Goal: Task Accomplishment & Management: Manage account settings

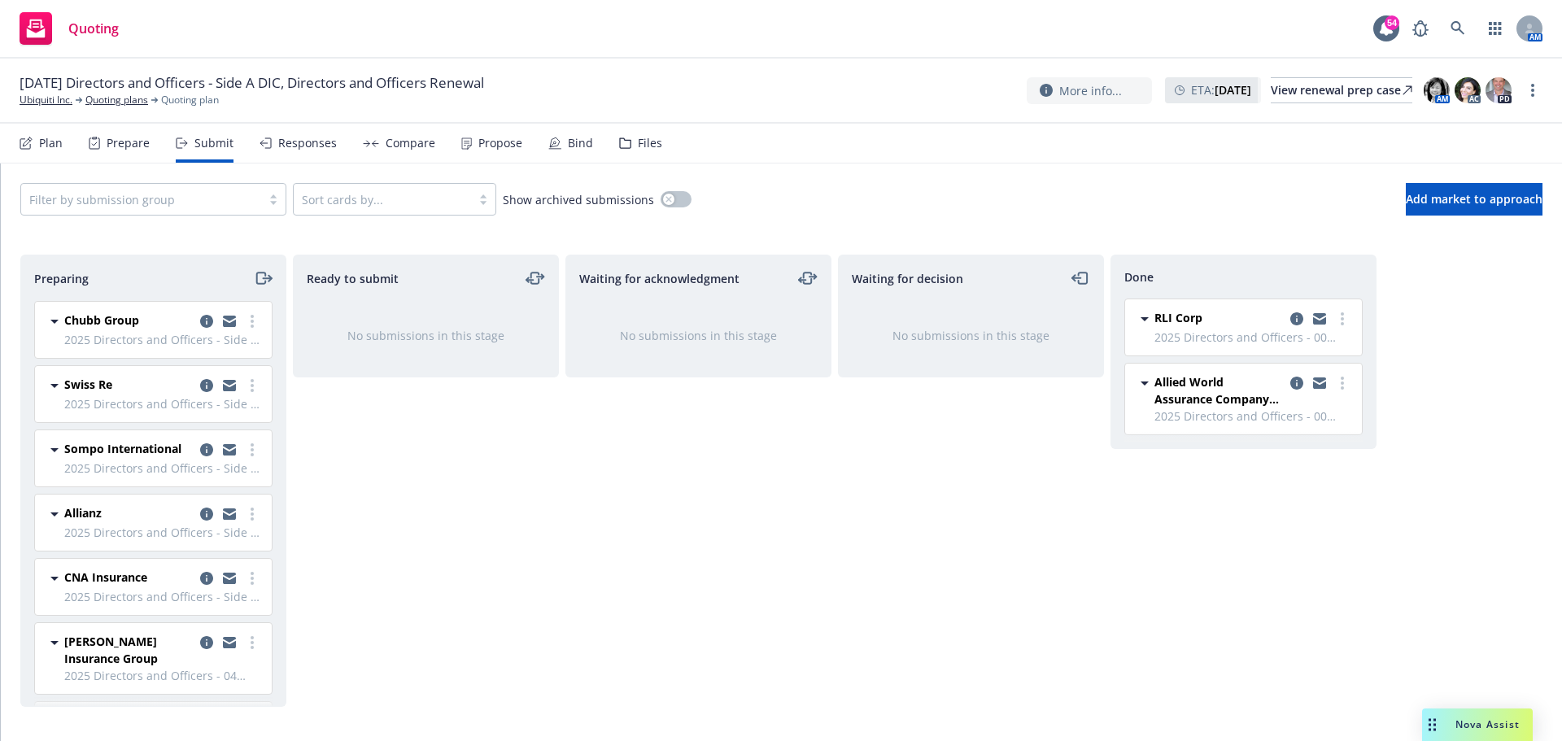
scroll to position [20, 0]
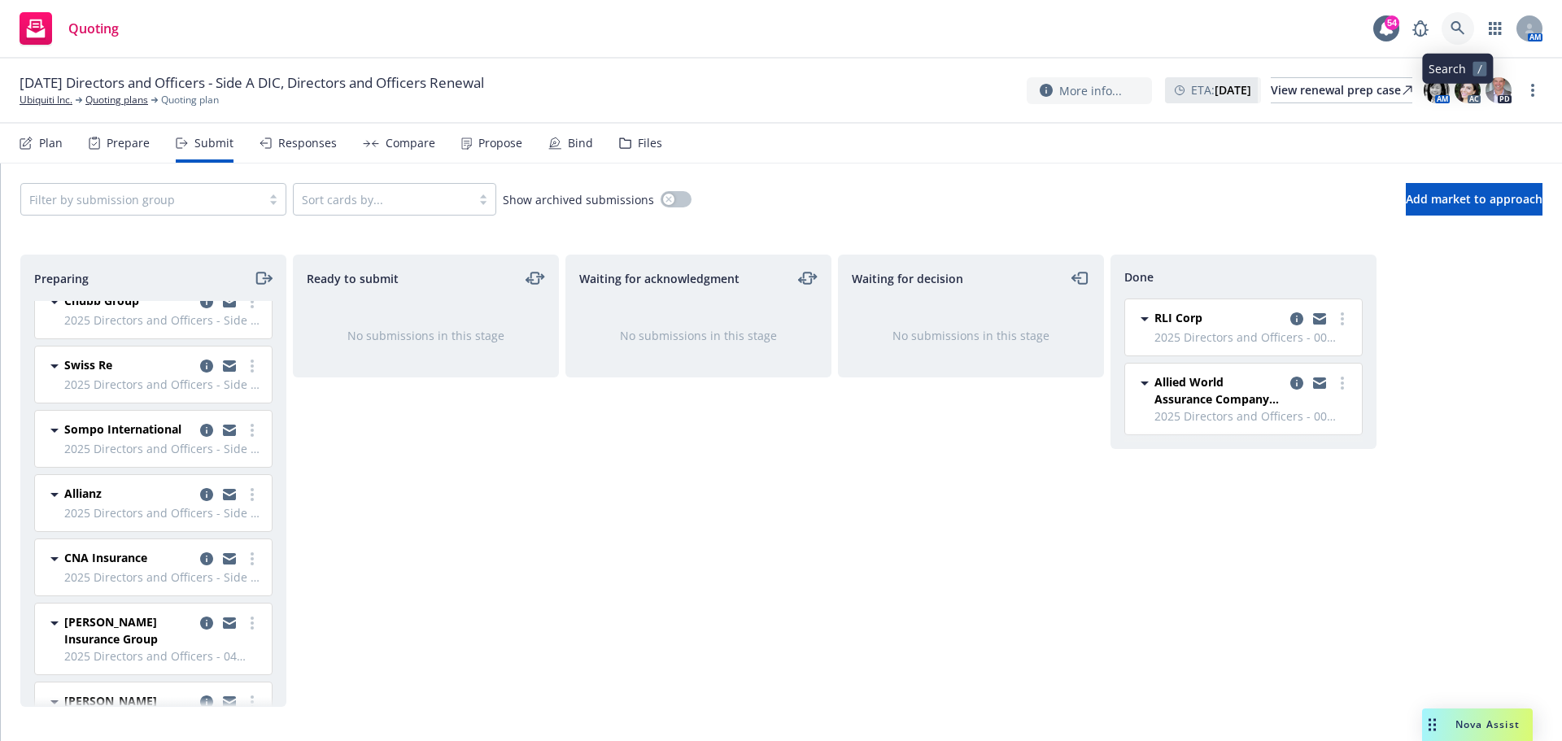
click at [1453, 29] on icon at bounding box center [1457, 28] width 14 height 14
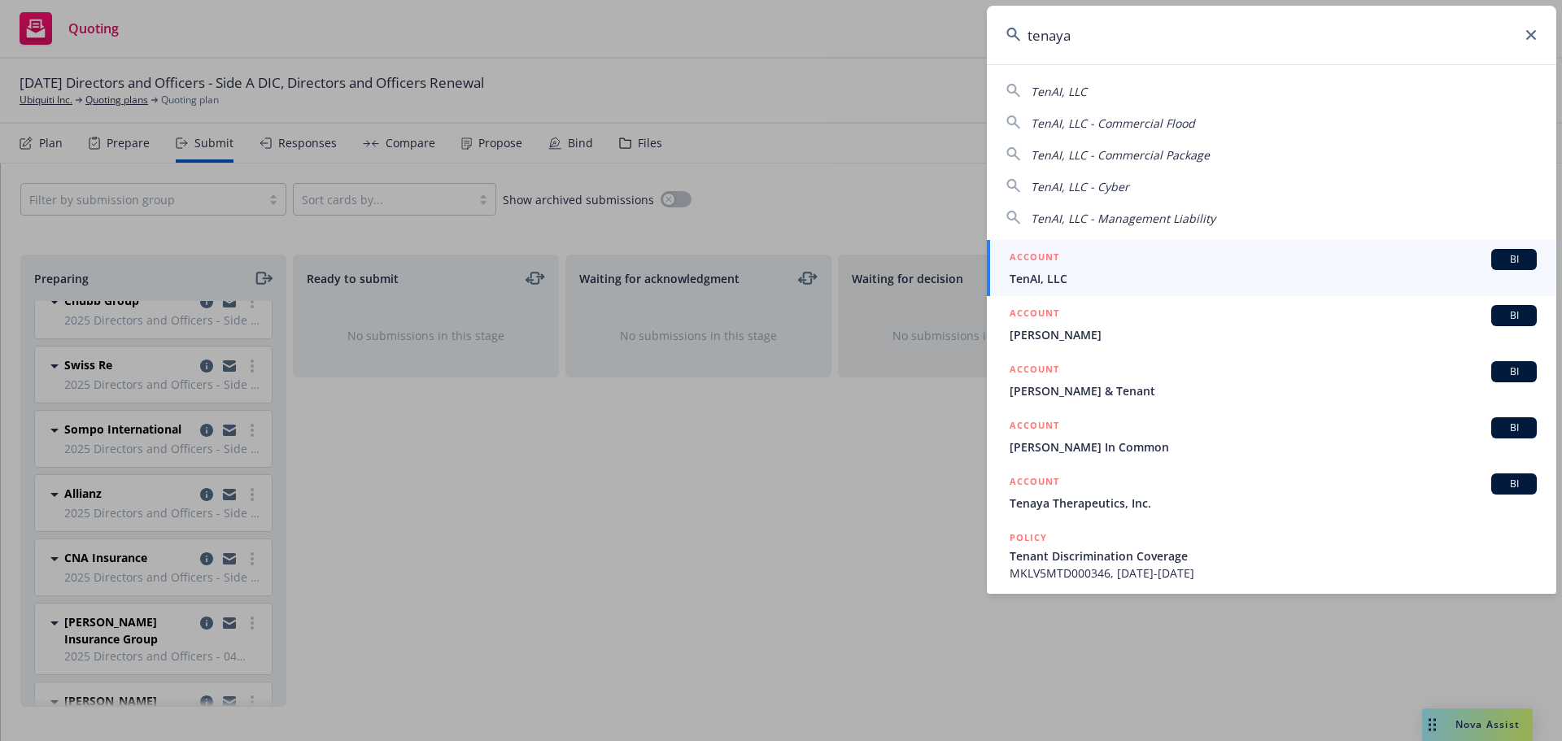
type input "tenaya"
click at [1110, 278] on span "Tenaya Therapeutics, Inc." at bounding box center [1272, 278] width 527 height 17
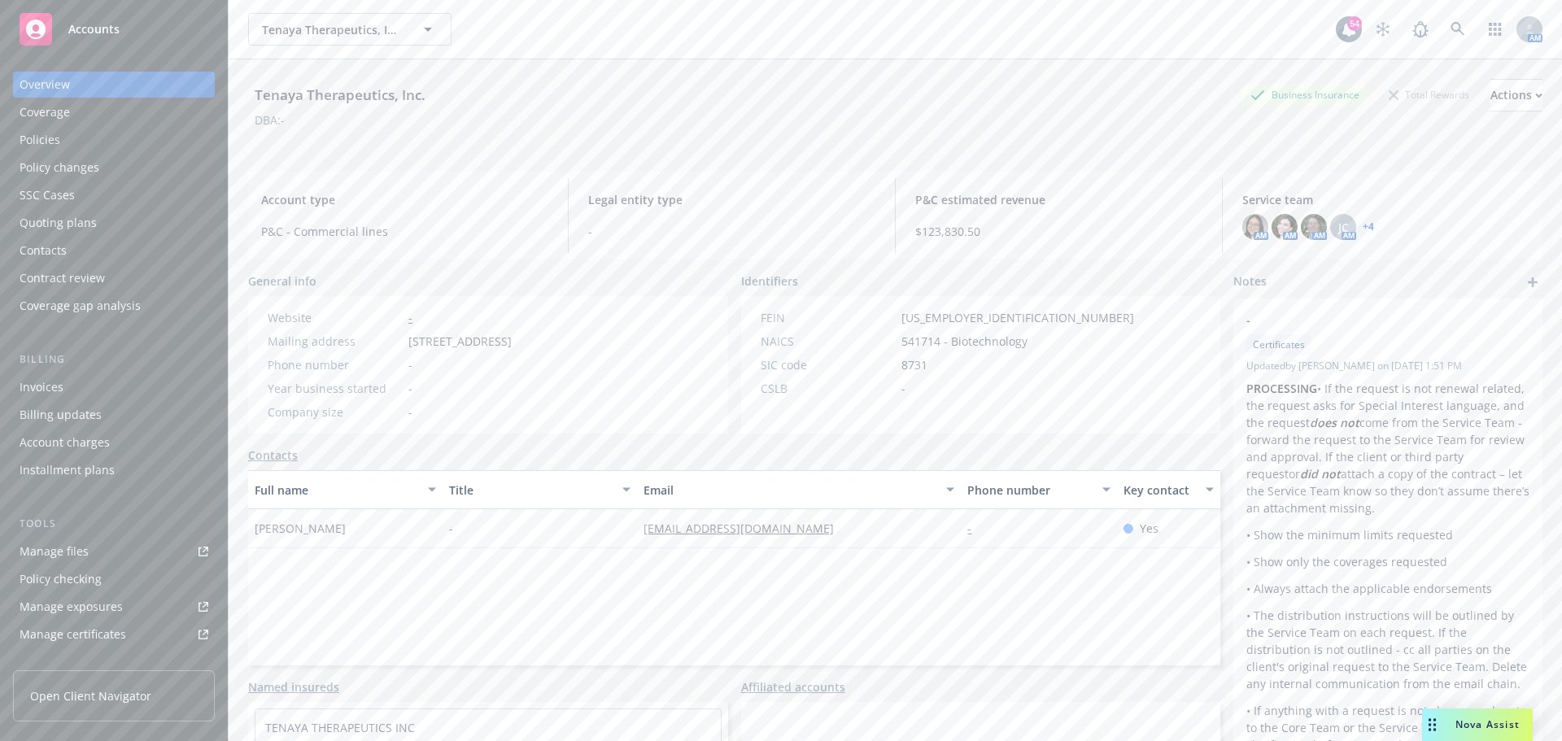
click at [58, 137] on div "Policies" at bounding box center [40, 140] width 41 height 26
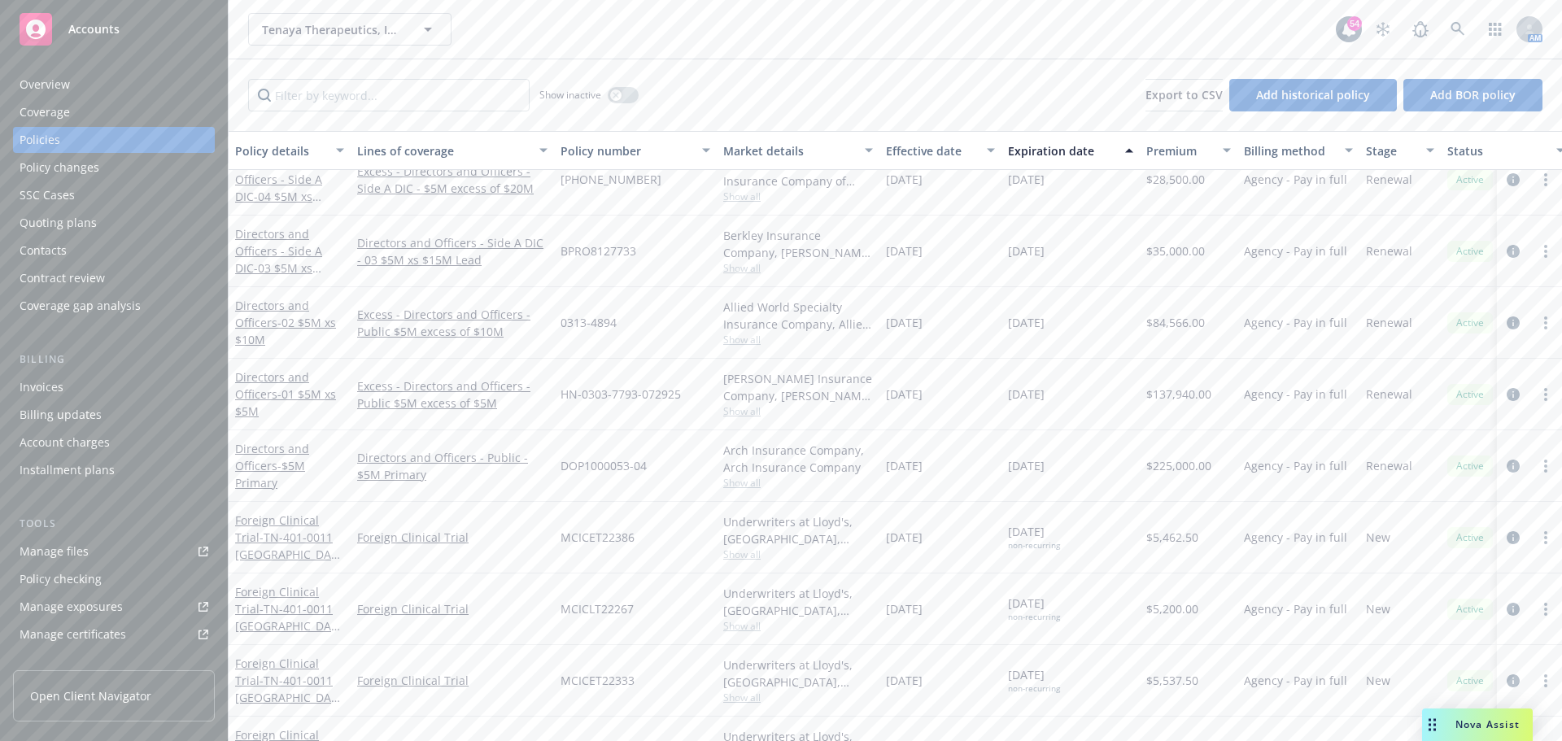
scroll to position [407, 0]
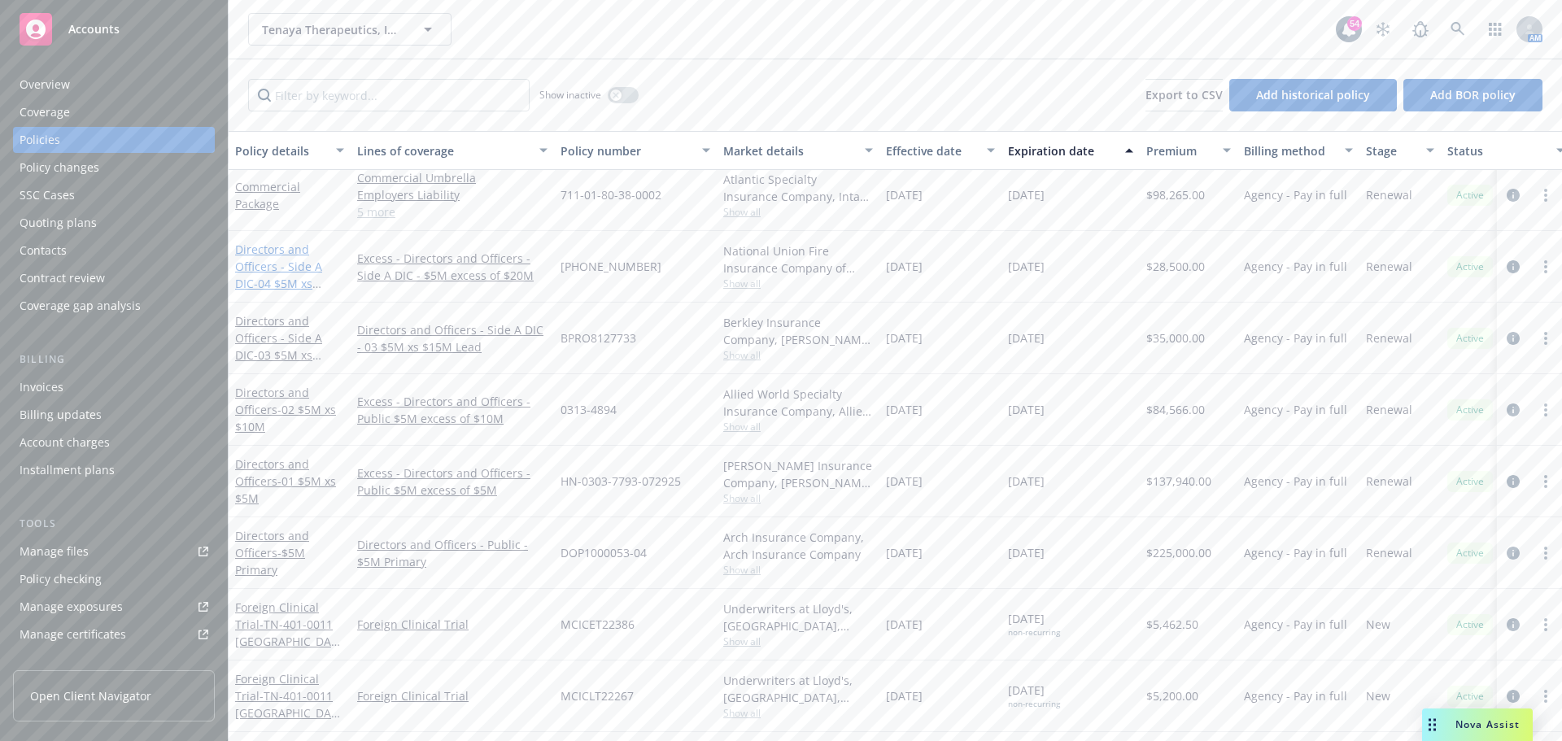
click at [301, 259] on link "Directors and Officers - Side A DIC - 04 $5M xs $20M Excess" at bounding box center [278, 275] width 87 height 67
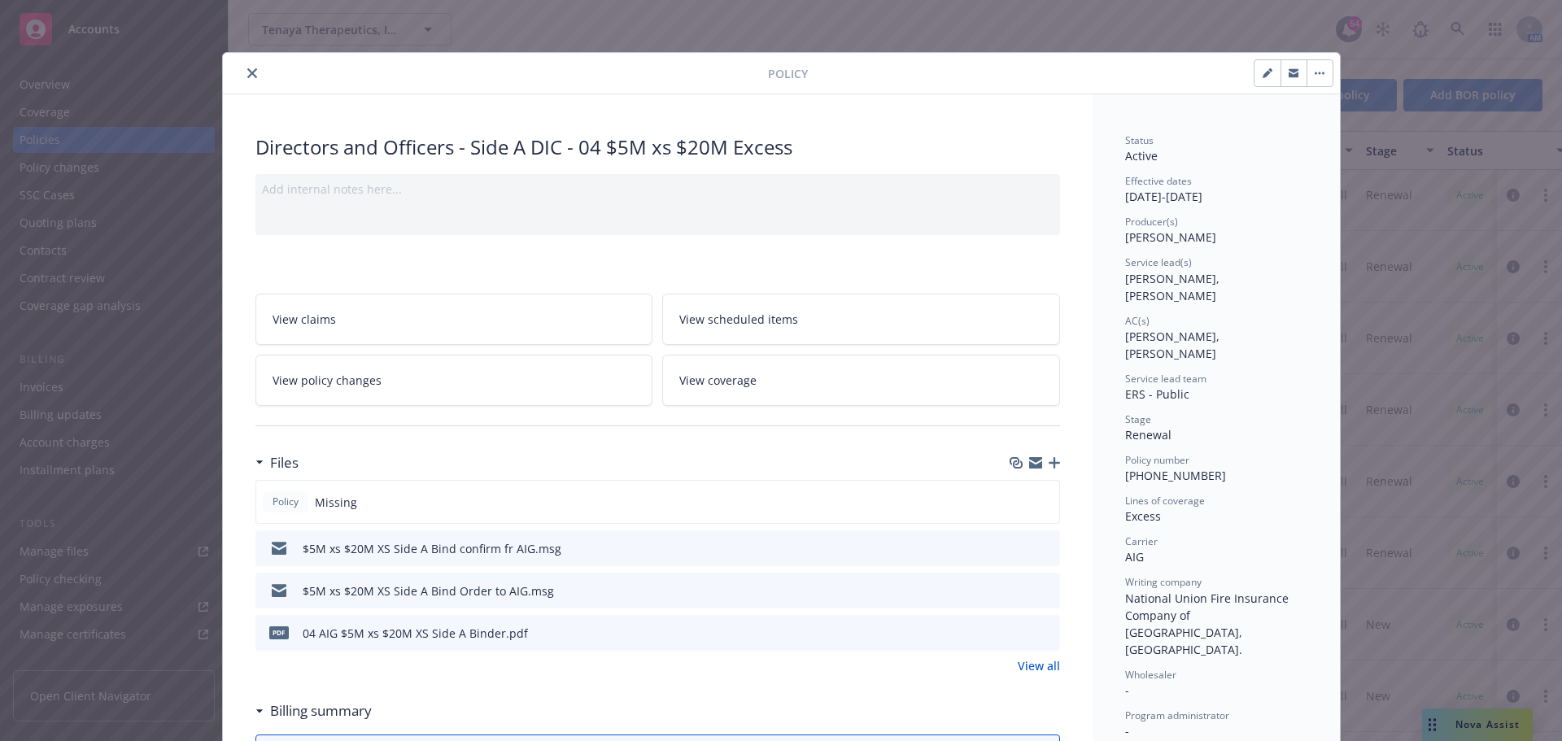
click at [1048, 462] on icon "button" at bounding box center [1053, 462] width 11 height 11
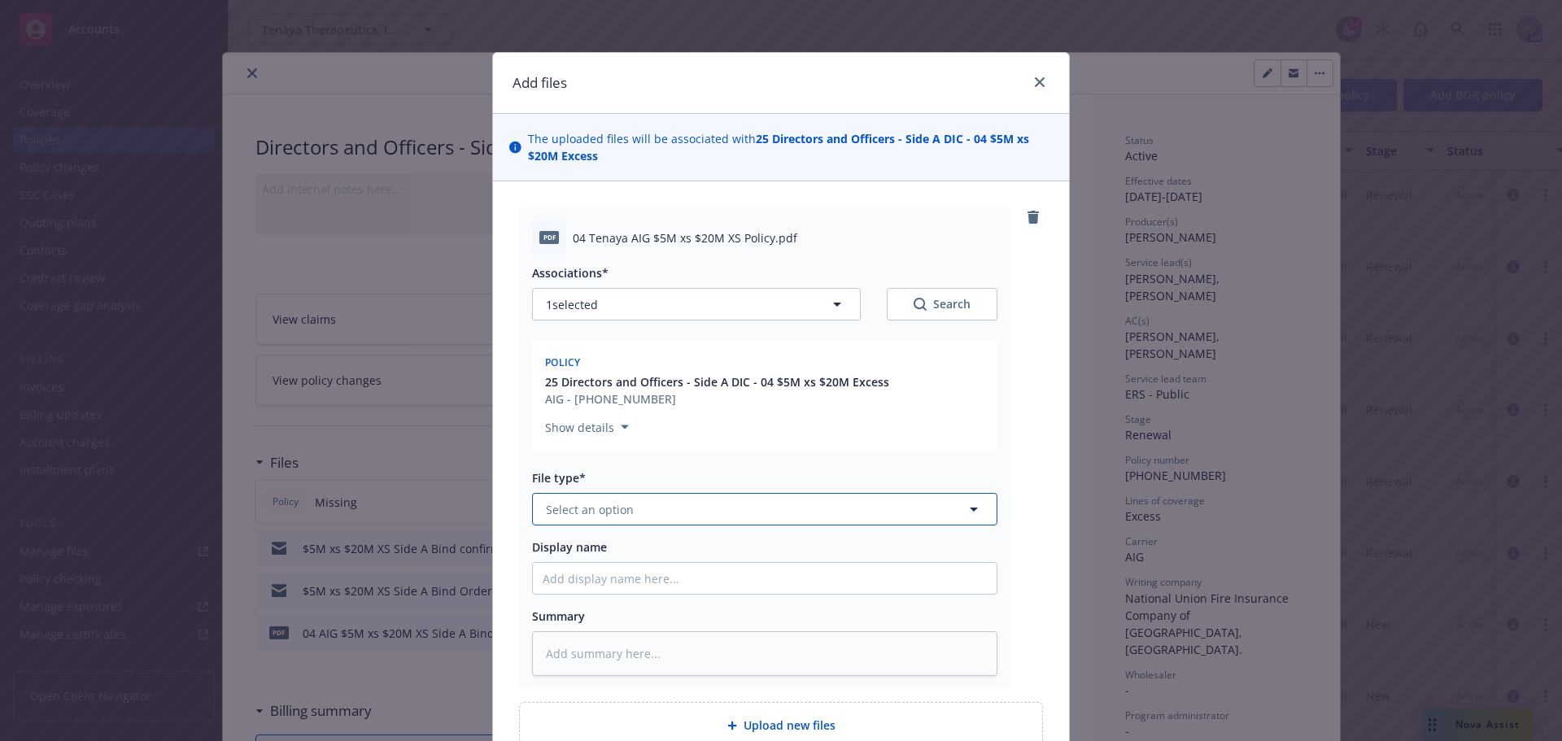
click at [785, 514] on button "Select an option" at bounding box center [764, 509] width 465 height 33
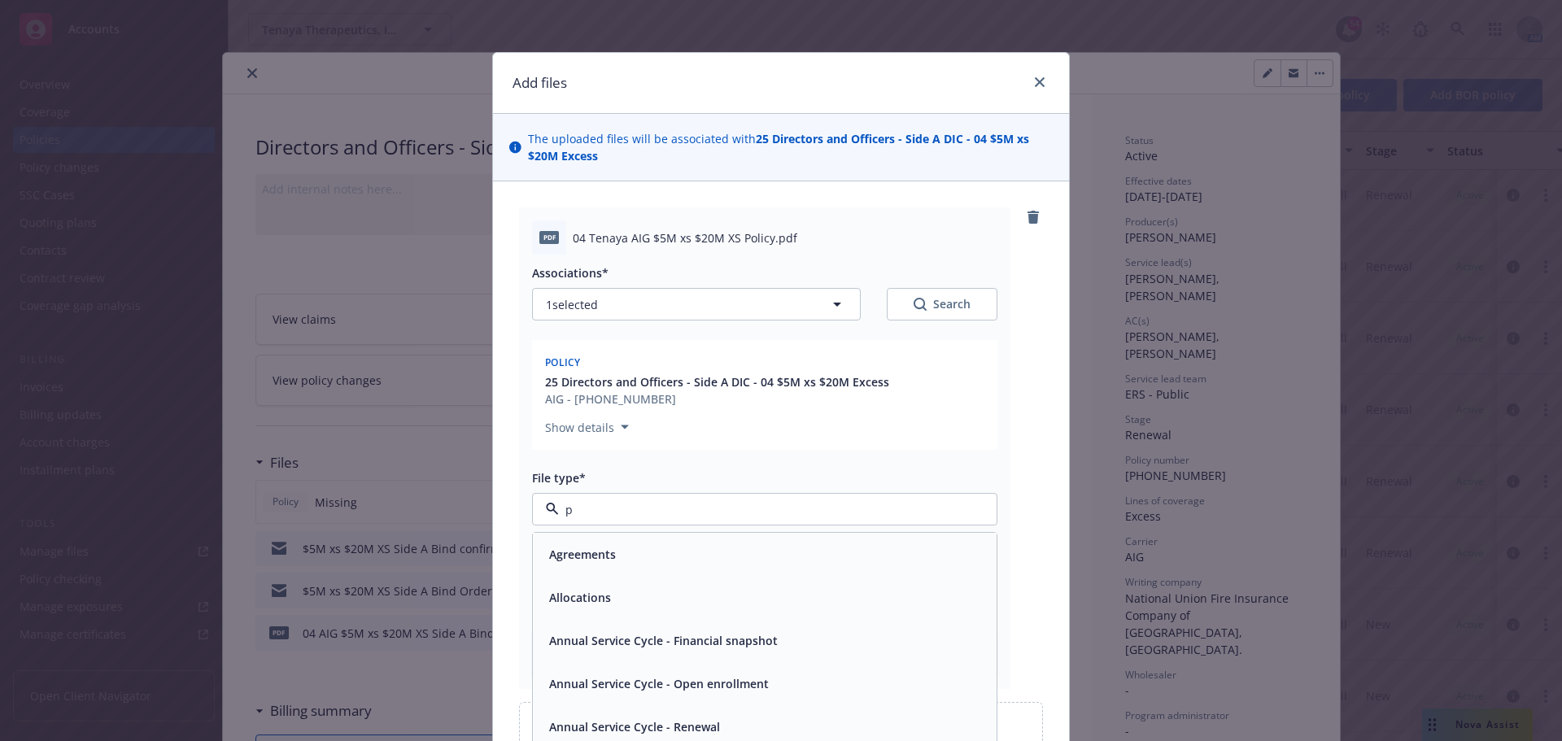
type input "po"
click at [673, 569] on div "Policy" at bounding box center [765, 554] width 464 height 43
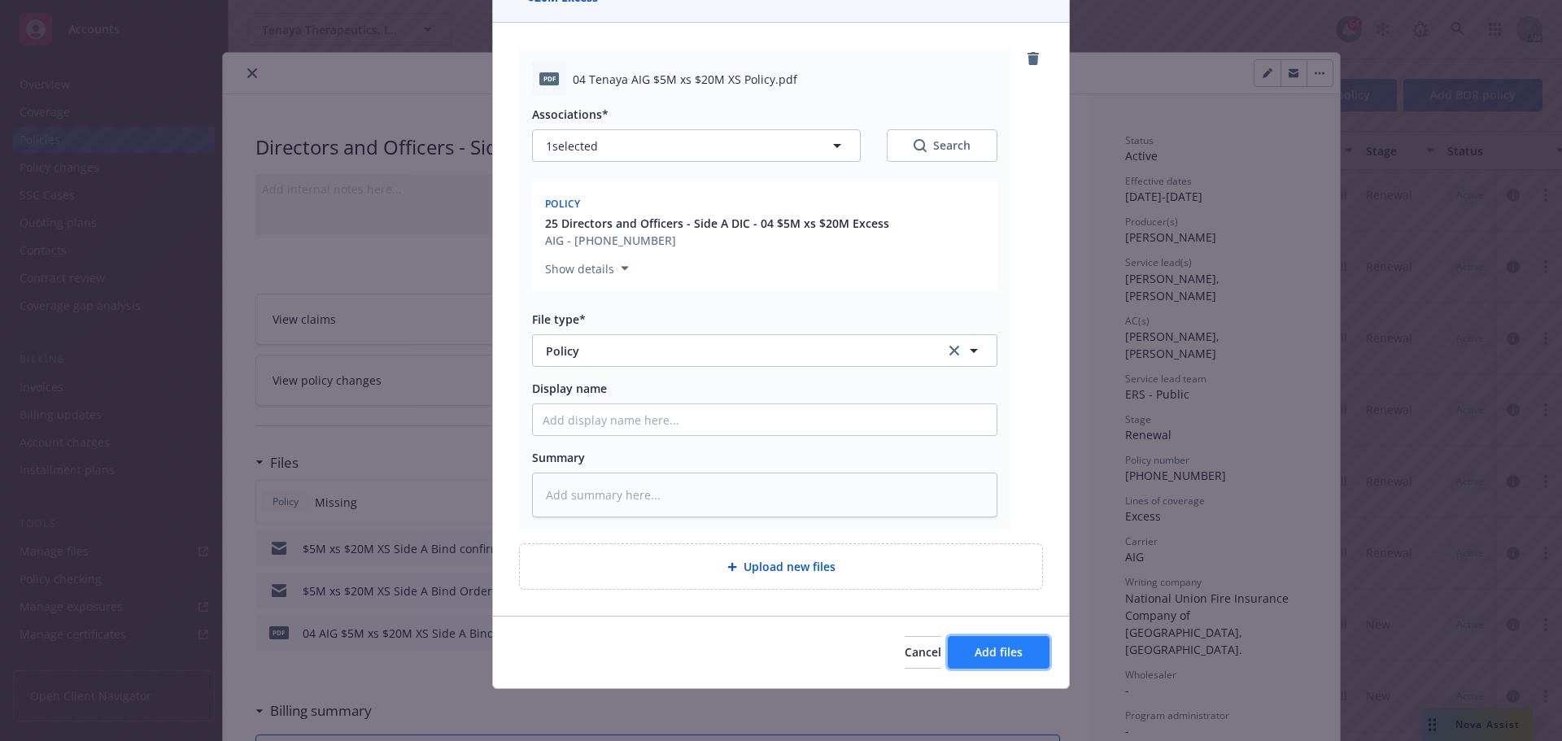
click at [985, 651] on span "Add files" at bounding box center [998, 651] width 48 height 15
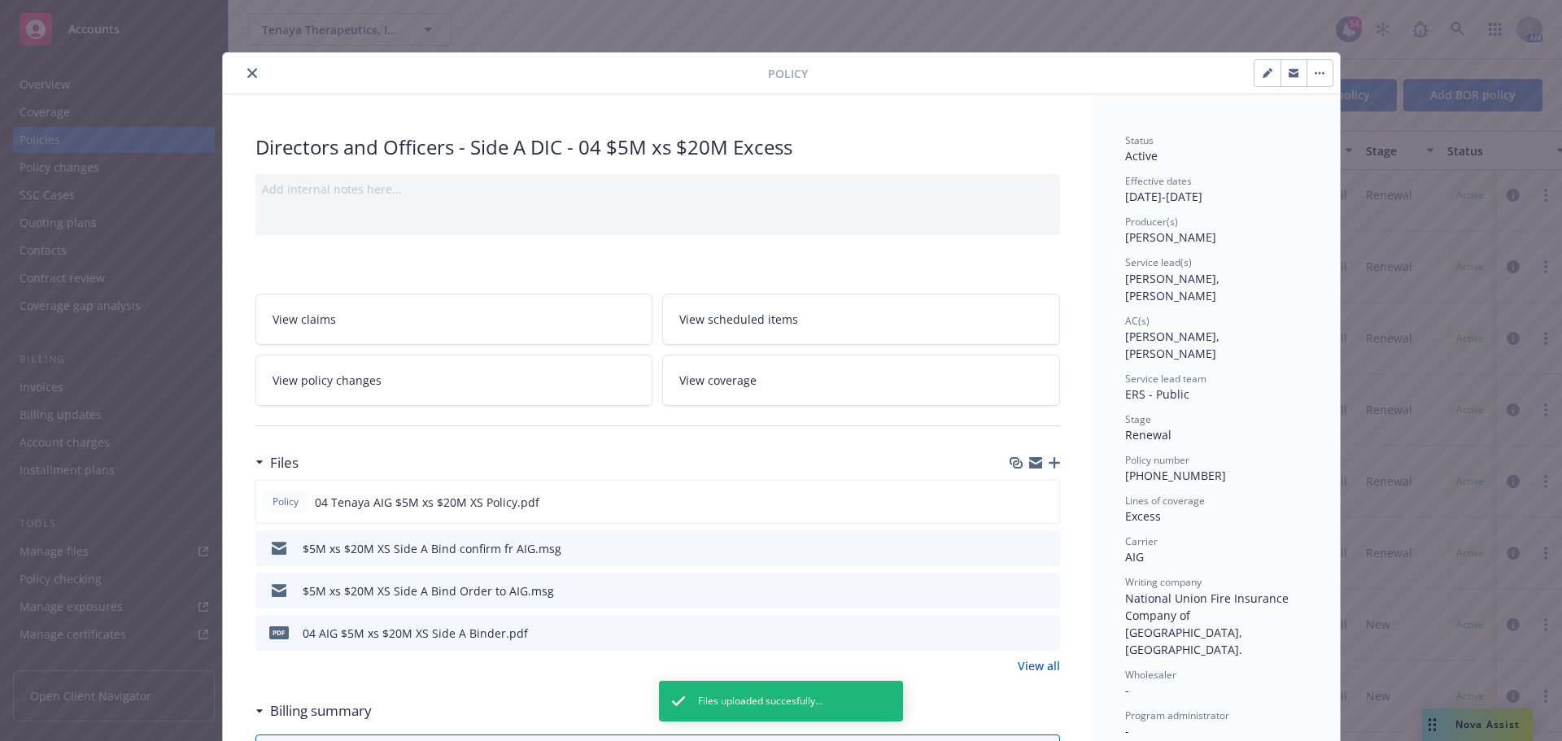
click at [242, 67] on button "close" at bounding box center [252, 73] width 20 height 20
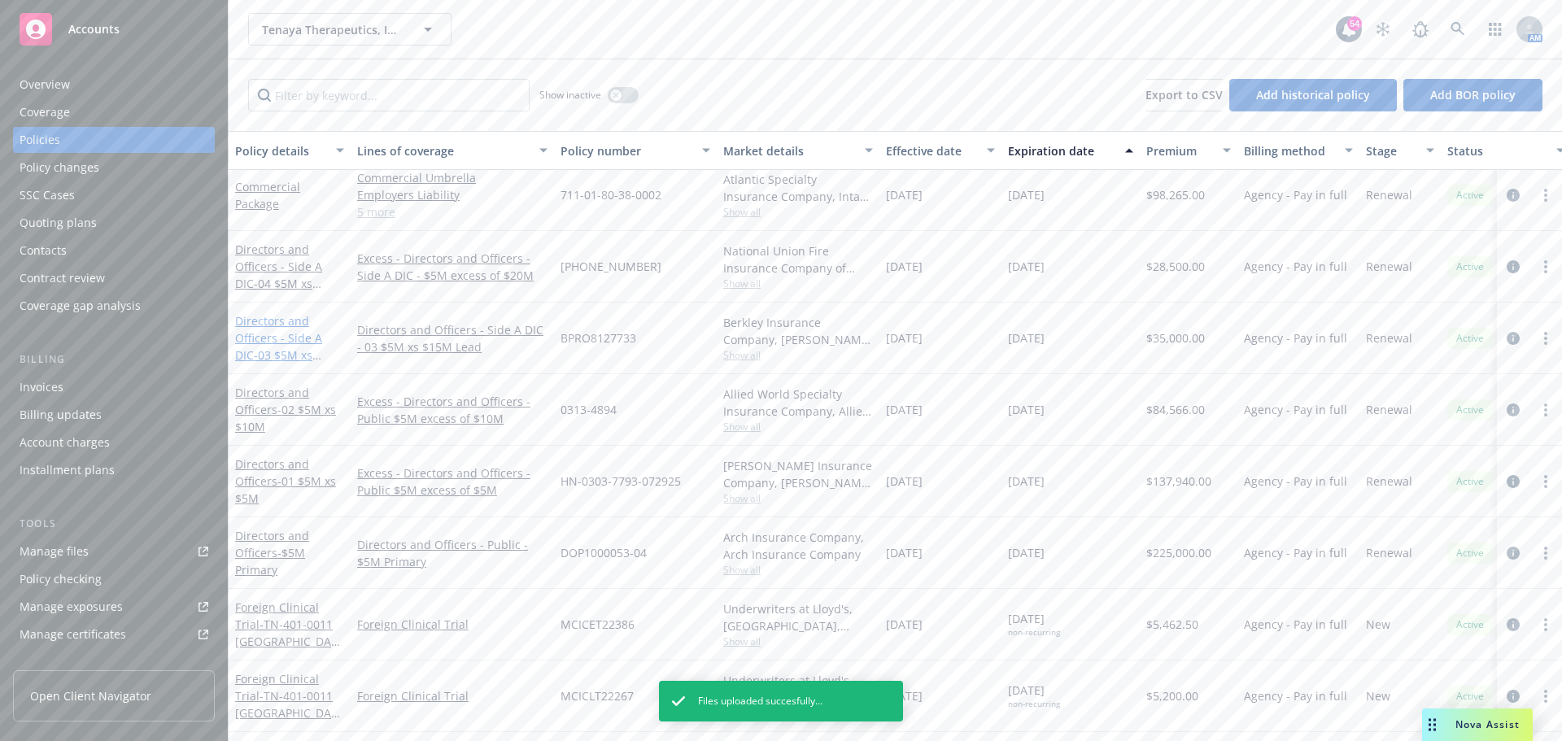
click at [286, 352] on span "- 03 $5M xs $15M Lead" at bounding box center [278, 363] width 86 height 33
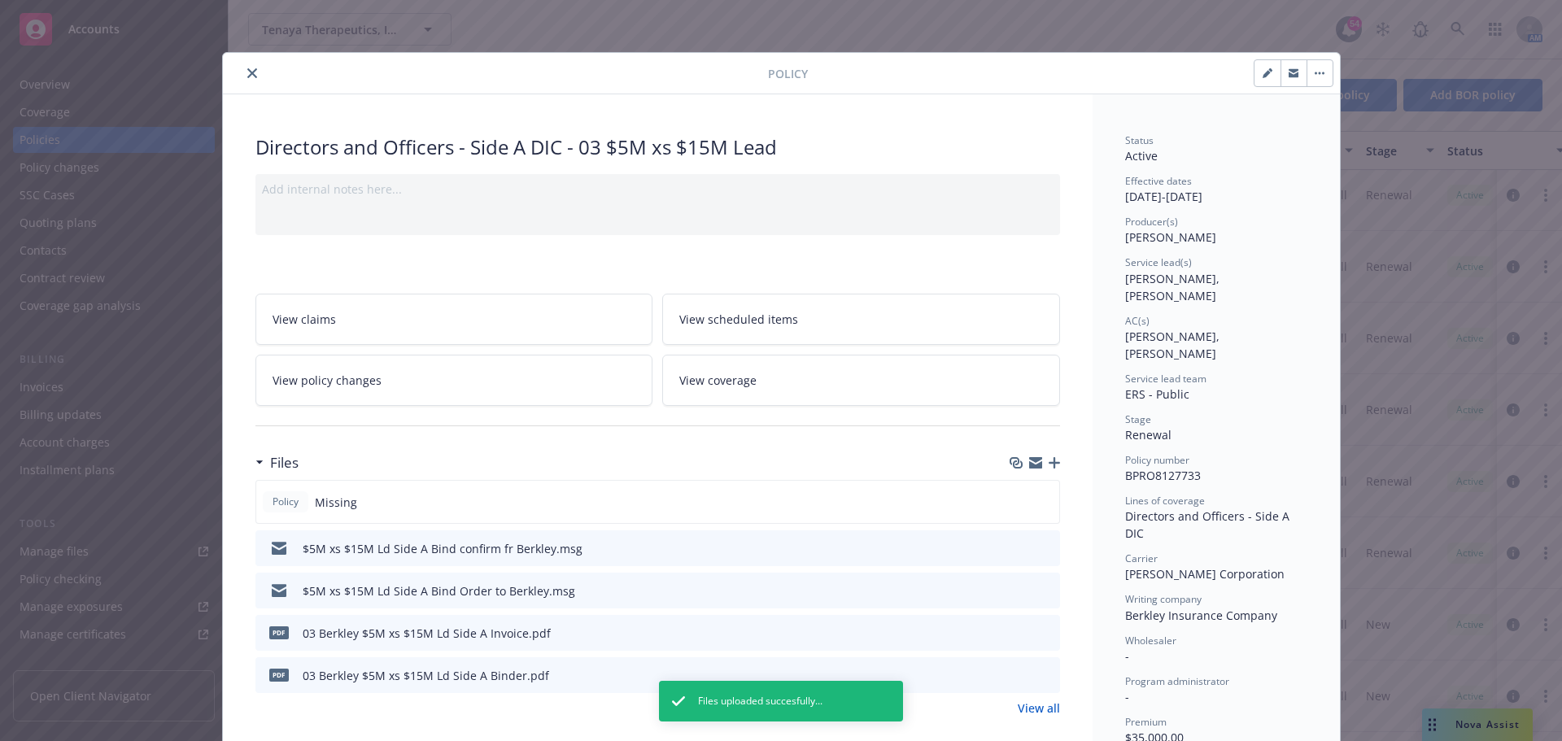
click at [1052, 461] on icon "button" at bounding box center [1053, 462] width 11 height 11
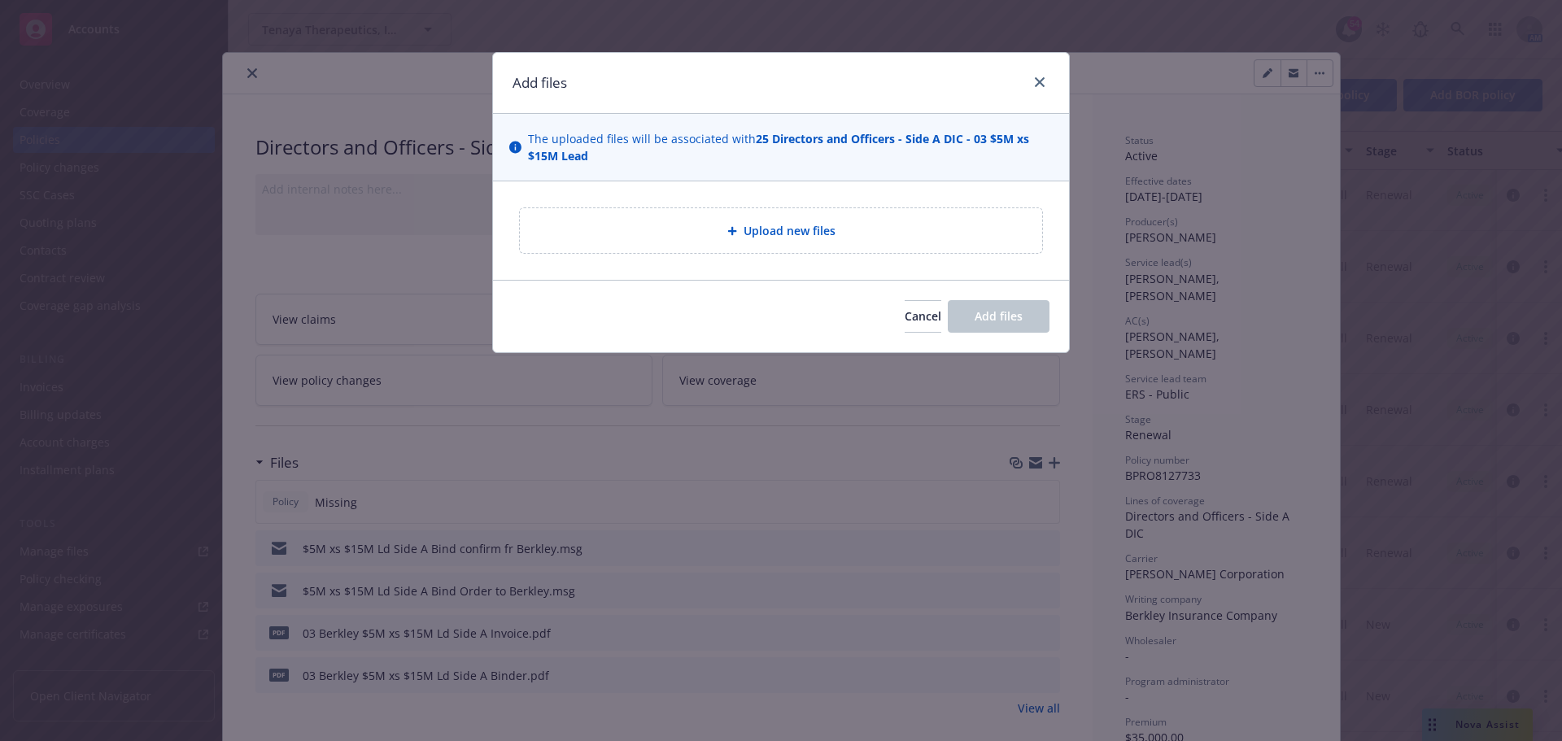
type textarea "x"
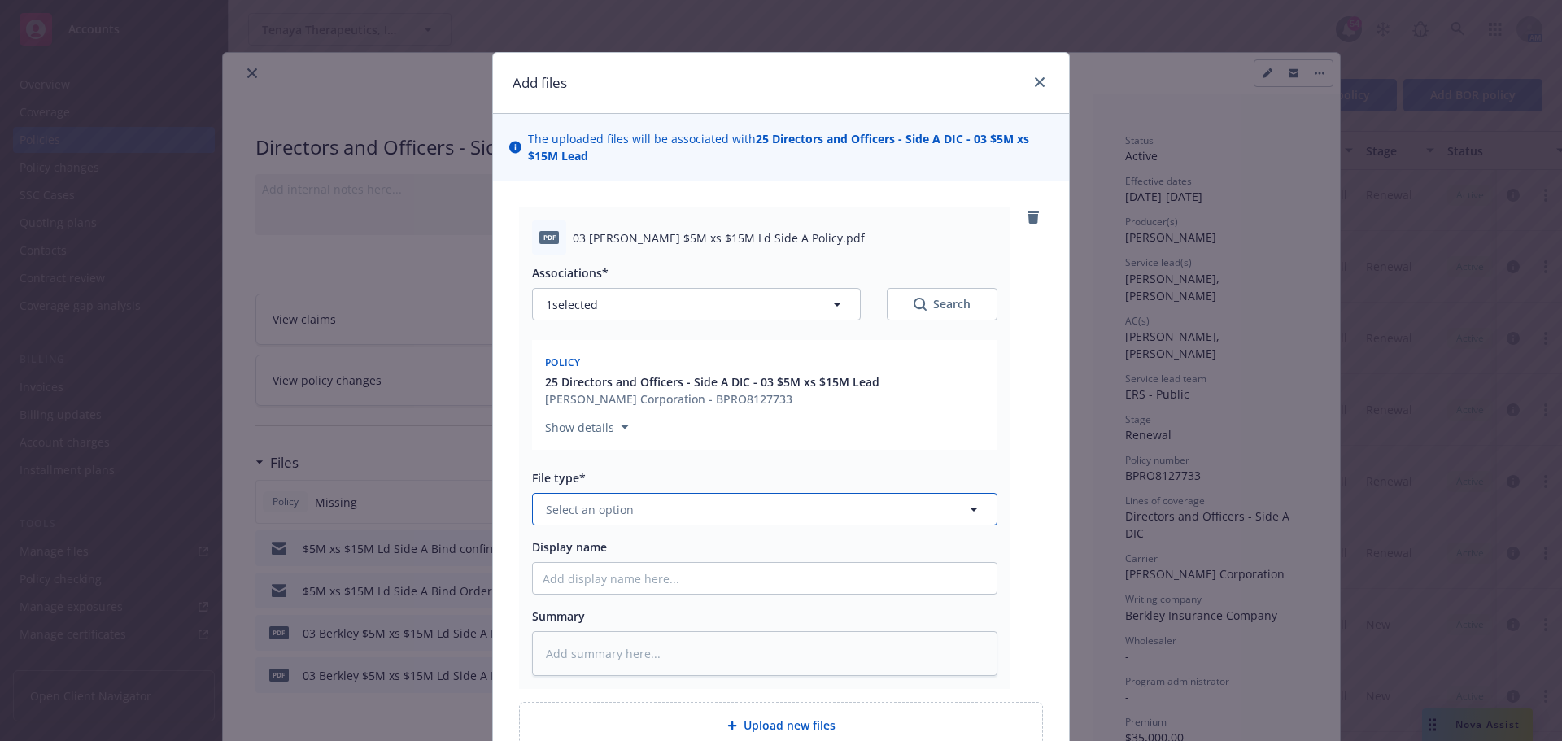
click at [644, 510] on button "Select an option" at bounding box center [764, 509] width 465 height 33
type input "po"
click at [606, 550] on div "Policy" at bounding box center [764, 554] width 444 height 24
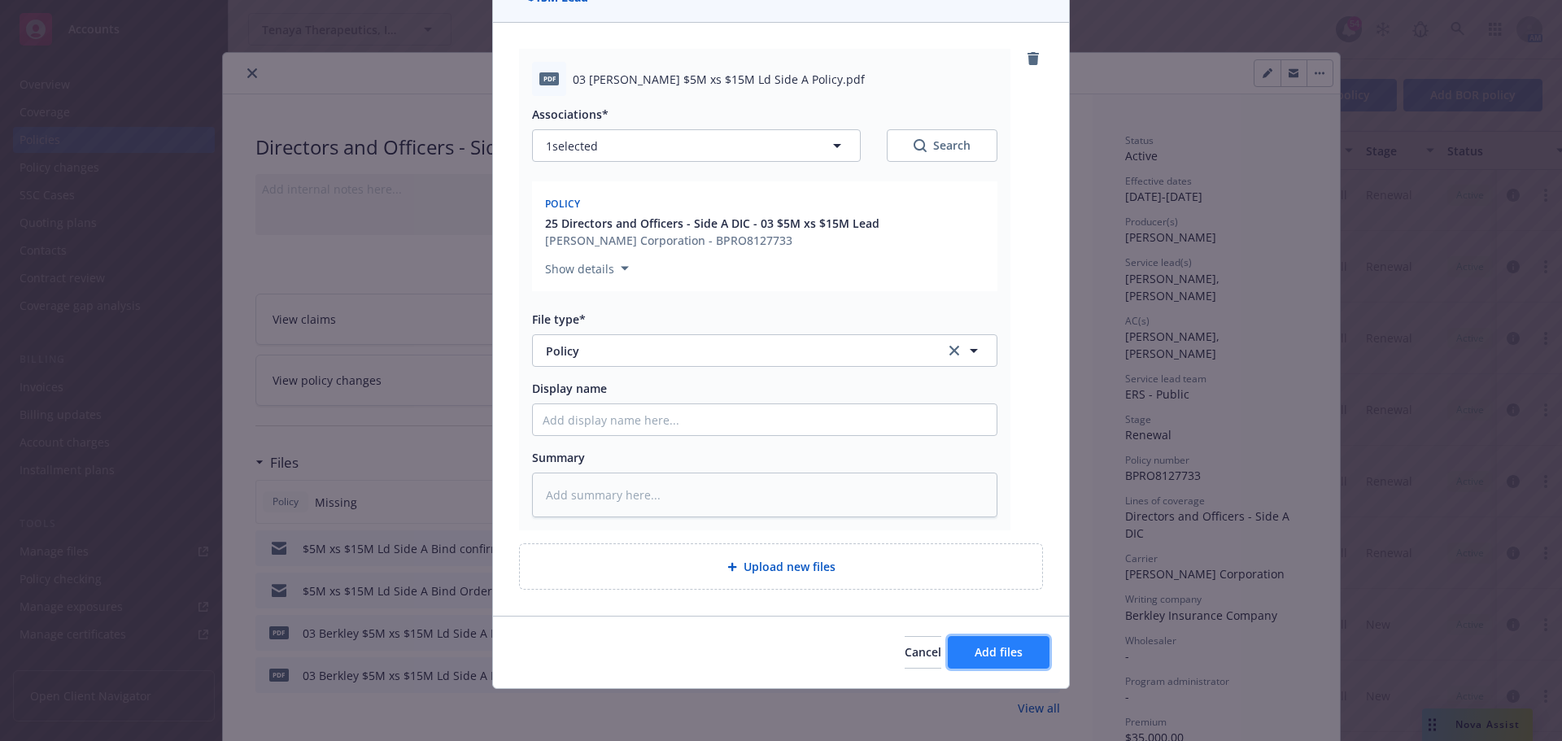
click at [974, 653] on span "Add files" at bounding box center [998, 651] width 48 height 15
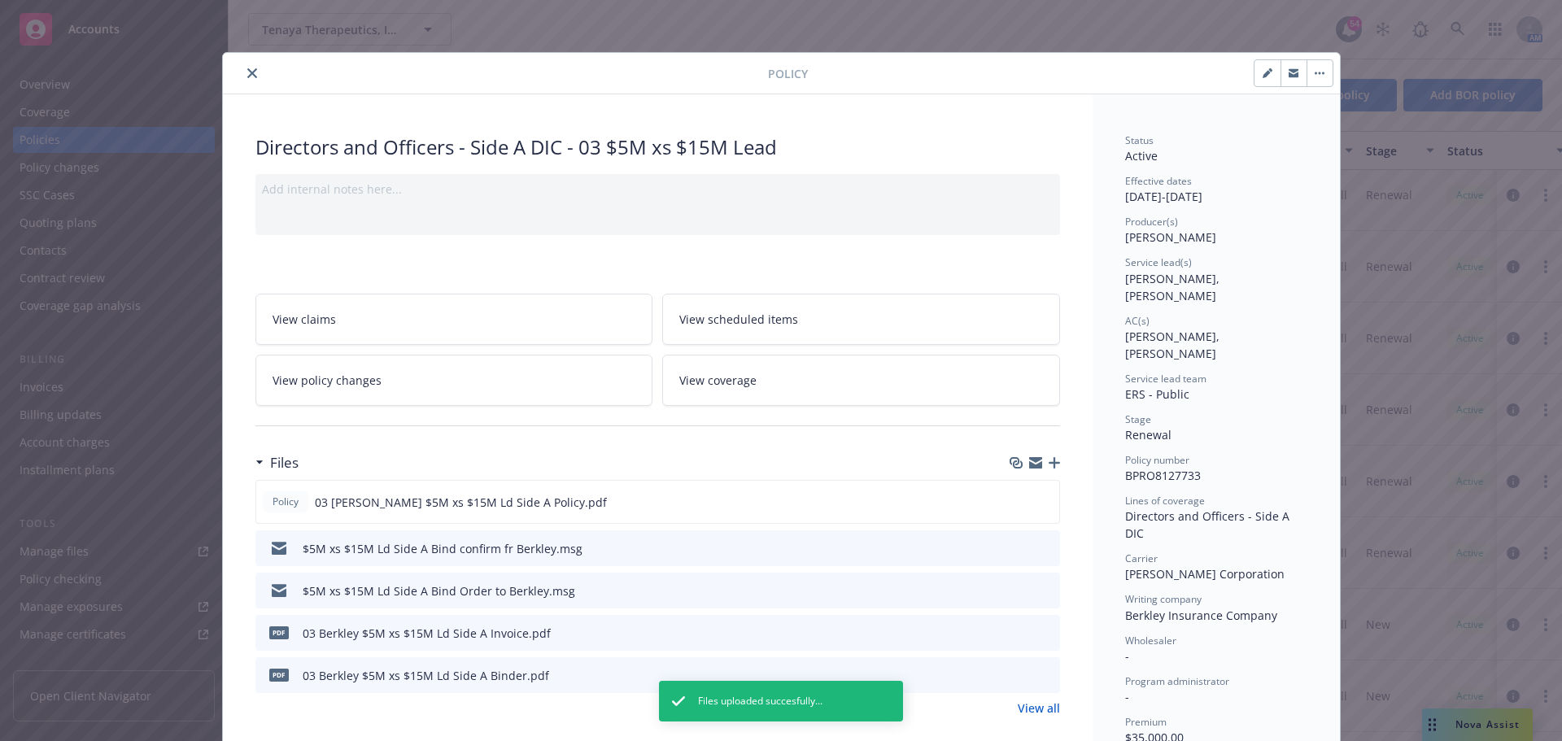
click at [243, 81] on button "close" at bounding box center [252, 73] width 20 height 20
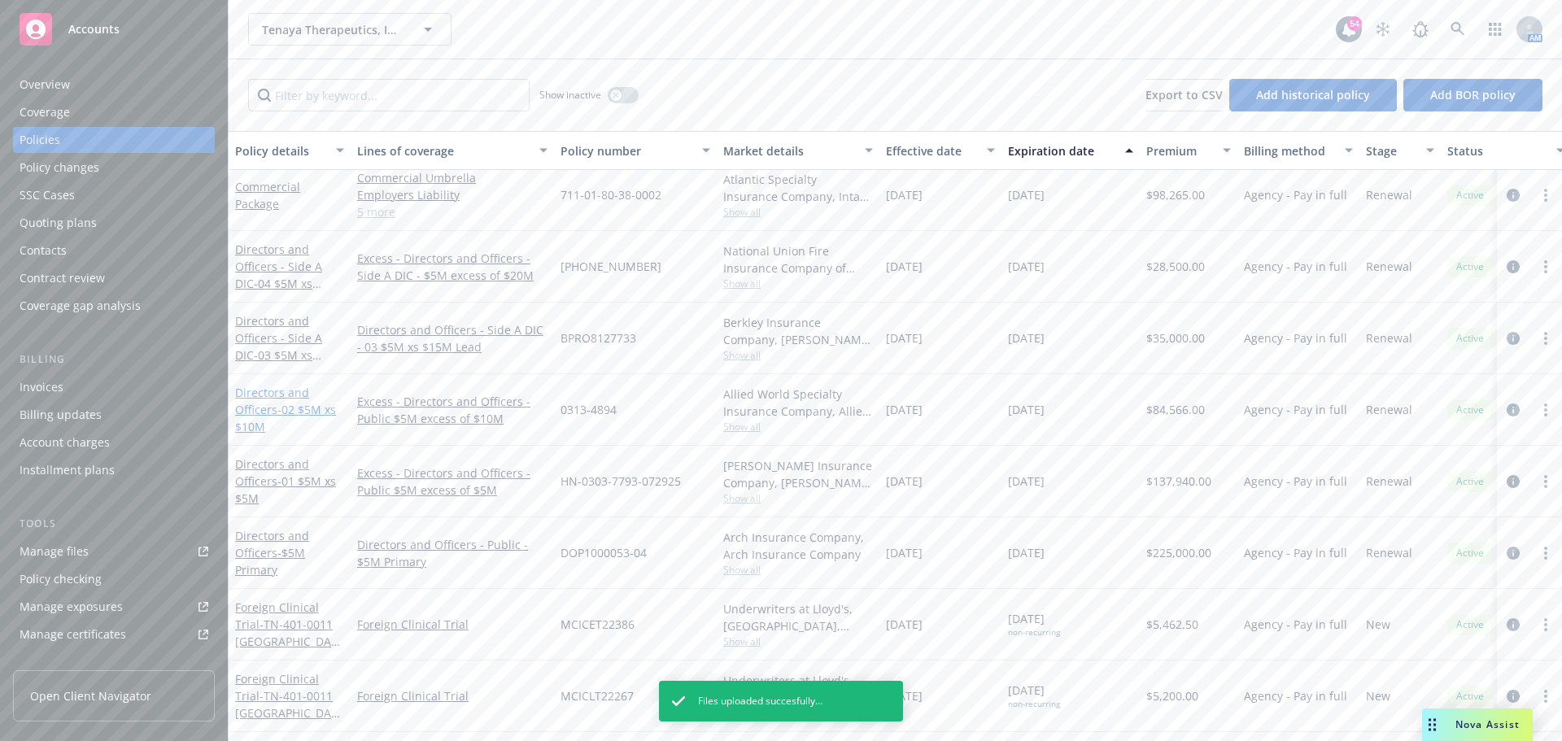
click at [295, 411] on span "- 02 $5M xs $10M" at bounding box center [285, 418] width 101 height 33
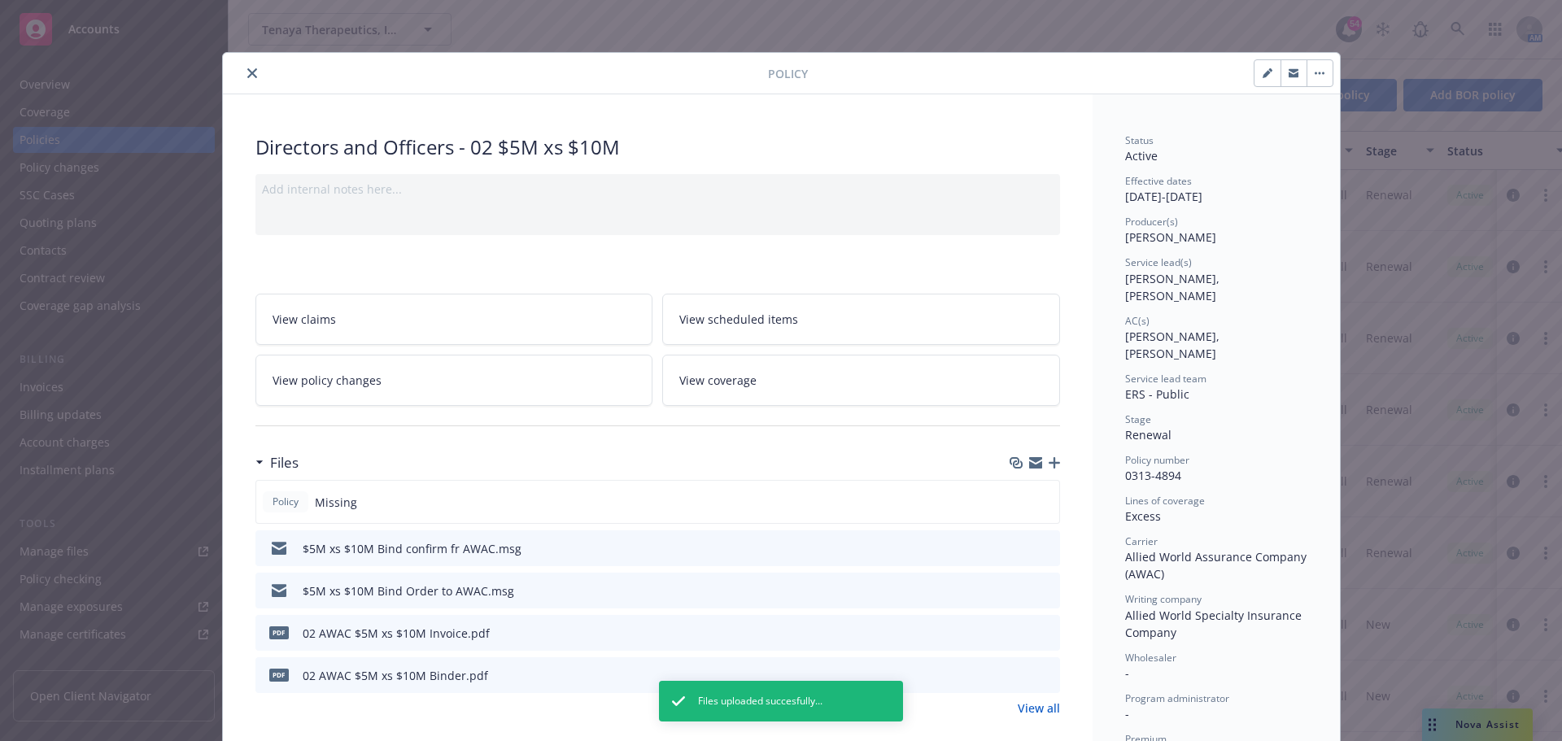
click at [1049, 460] on icon "button" at bounding box center [1053, 462] width 11 height 11
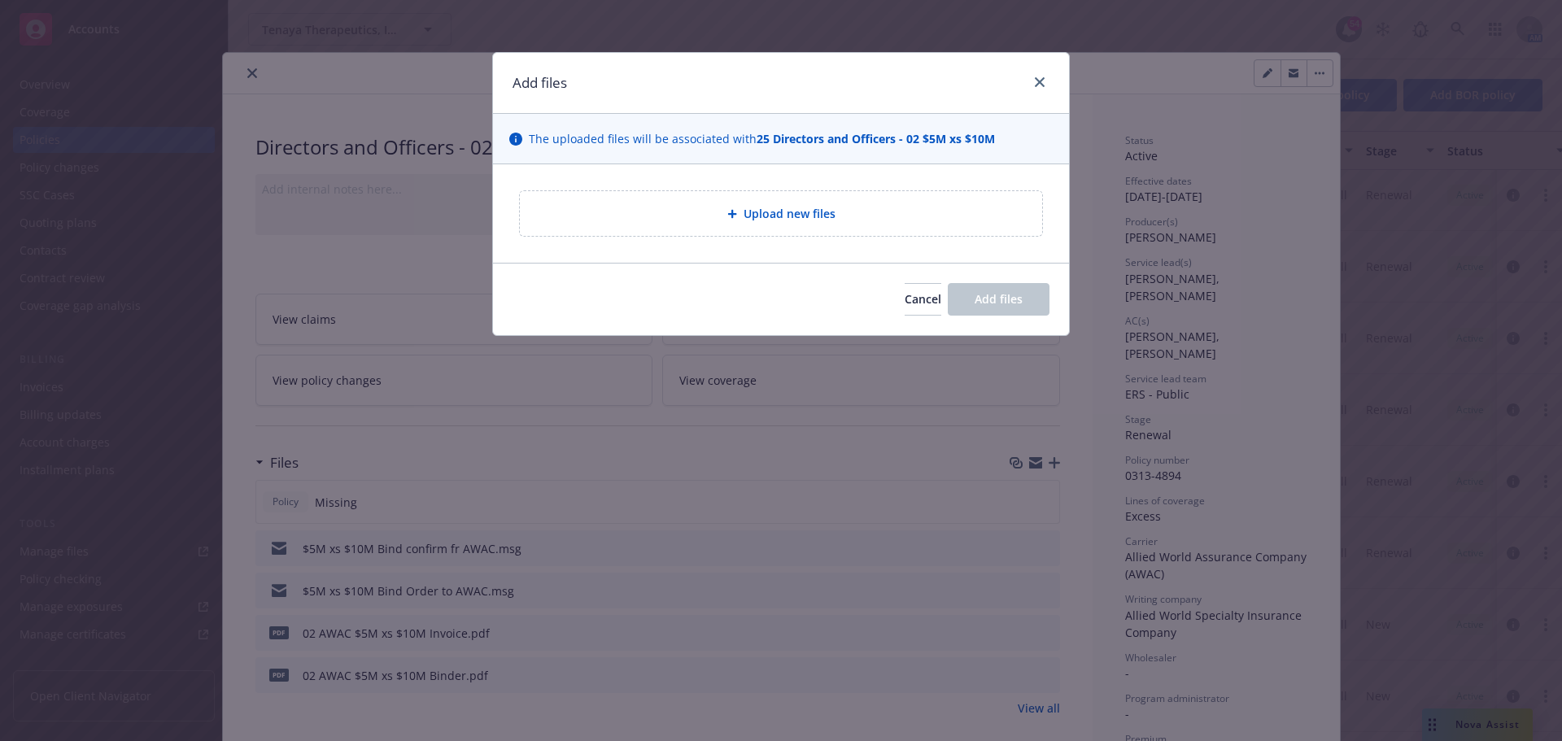
type textarea "x"
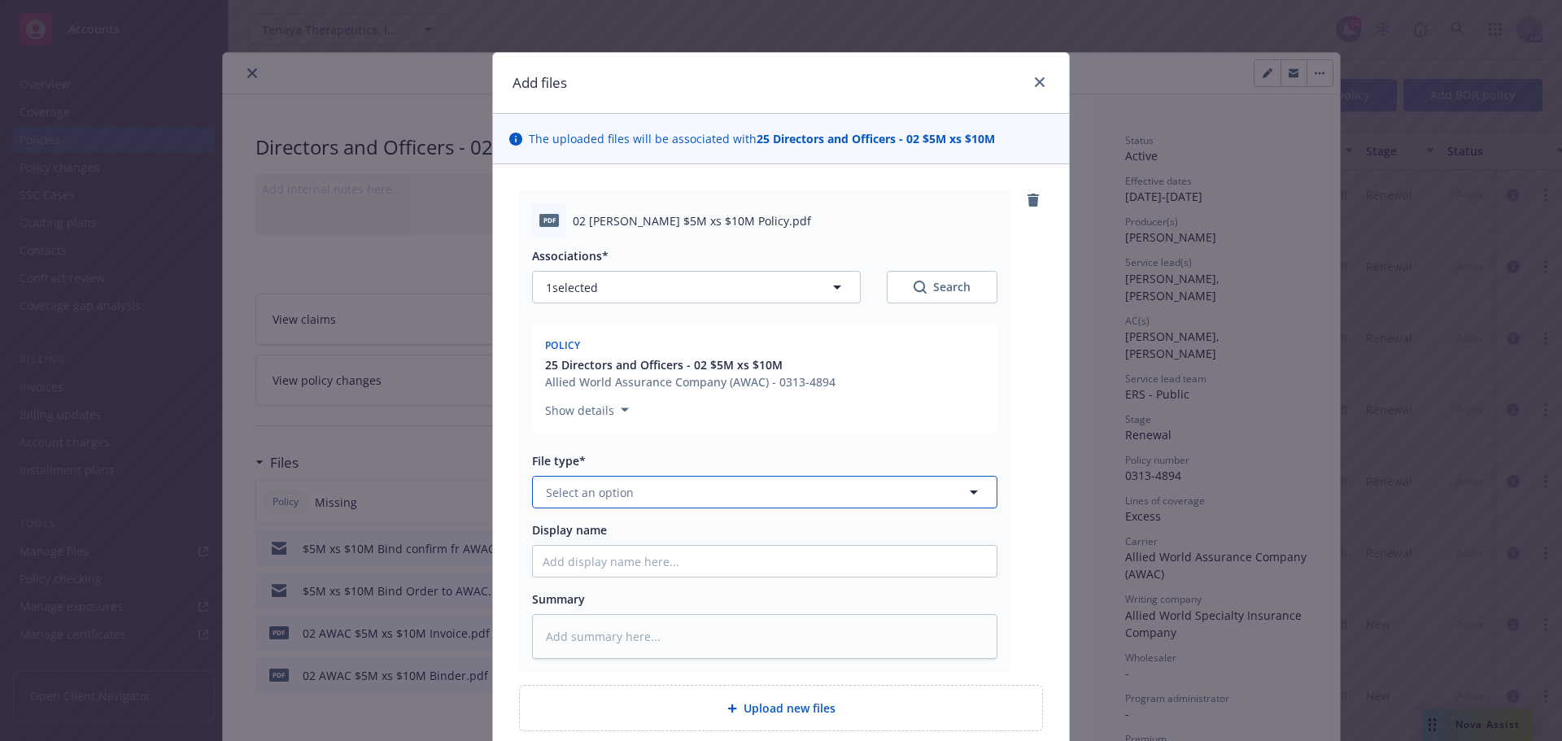
click at [772, 496] on button "Select an option" at bounding box center [764, 492] width 465 height 33
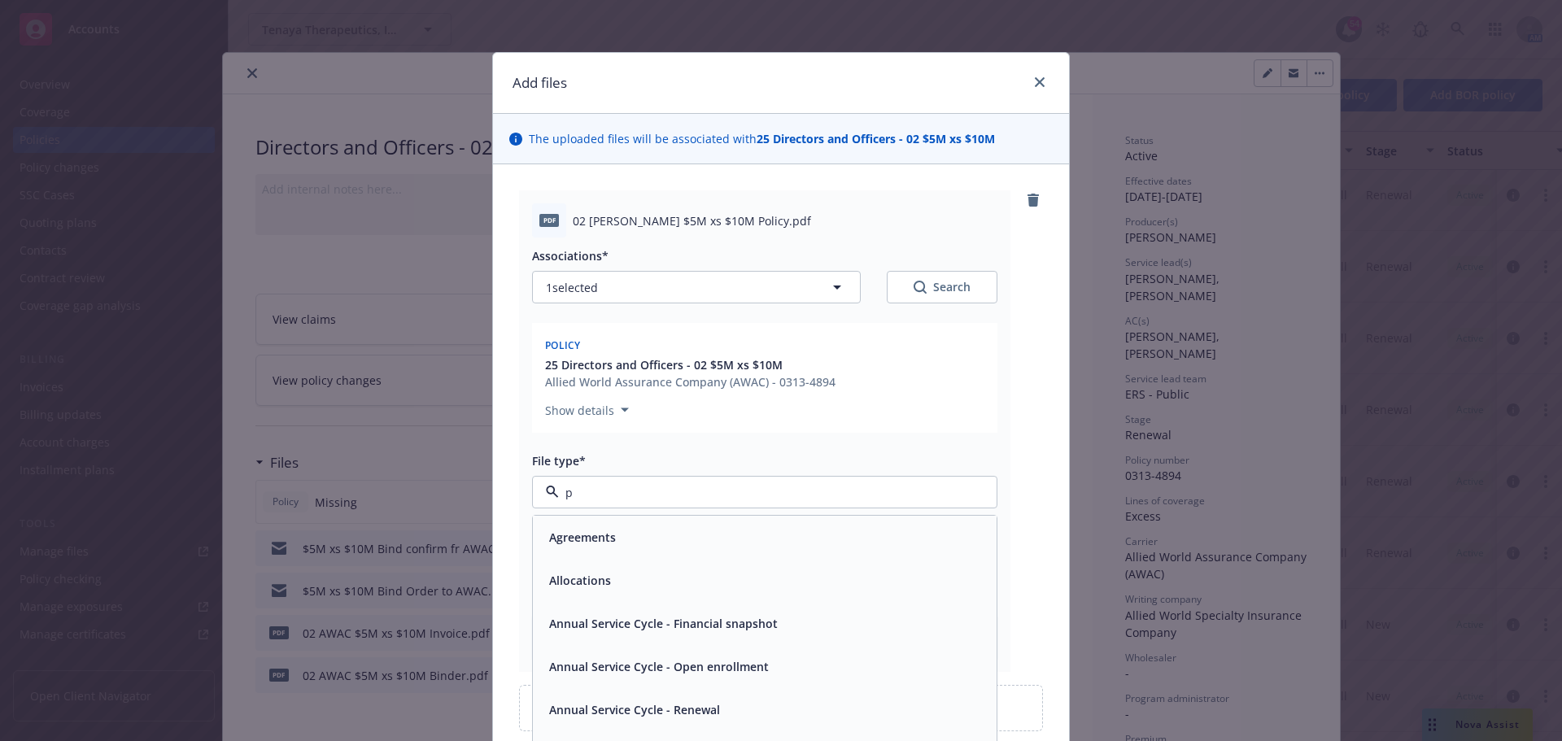
type input "po"
click at [708, 528] on div "Policy" at bounding box center [764, 537] width 444 height 24
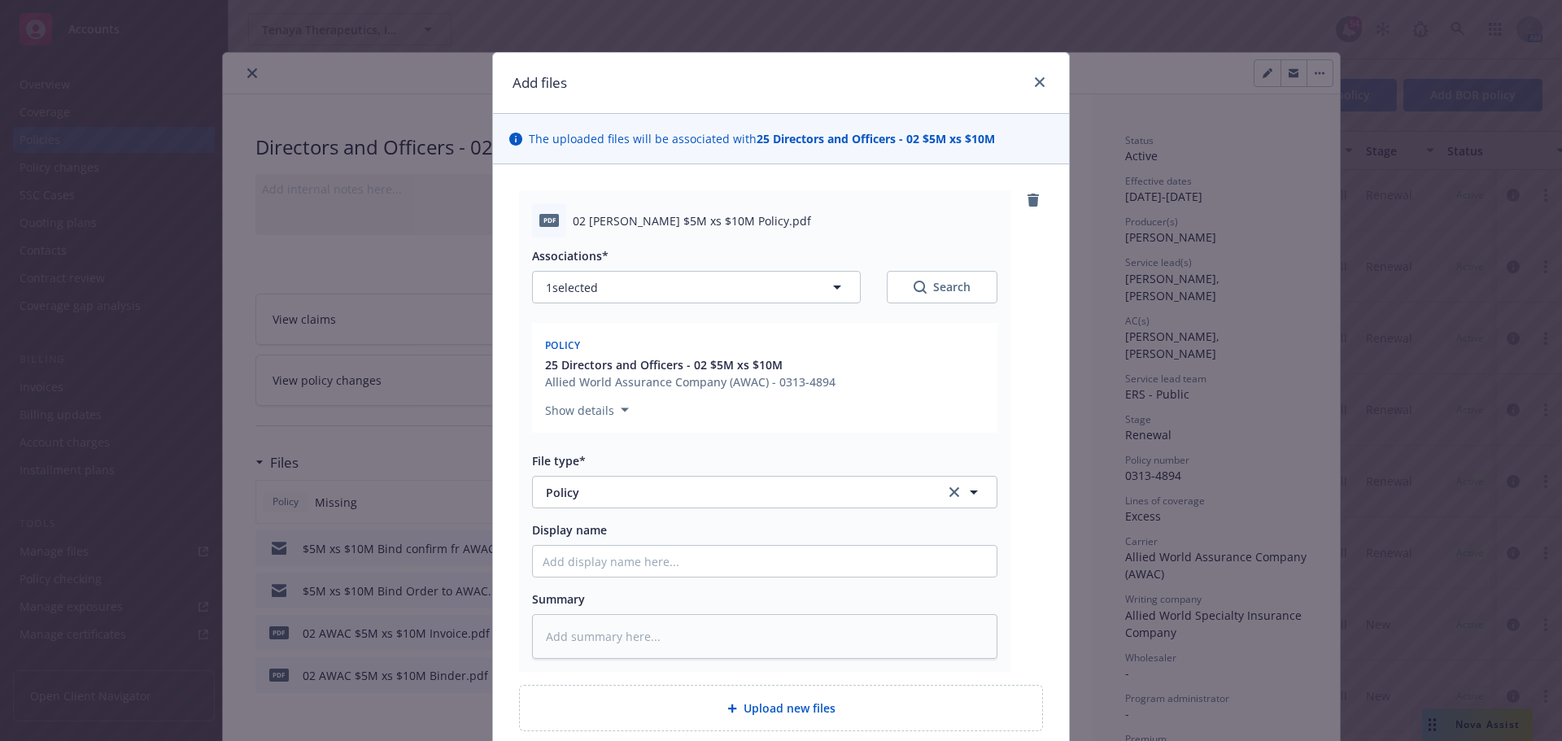
scroll to position [142, 0]
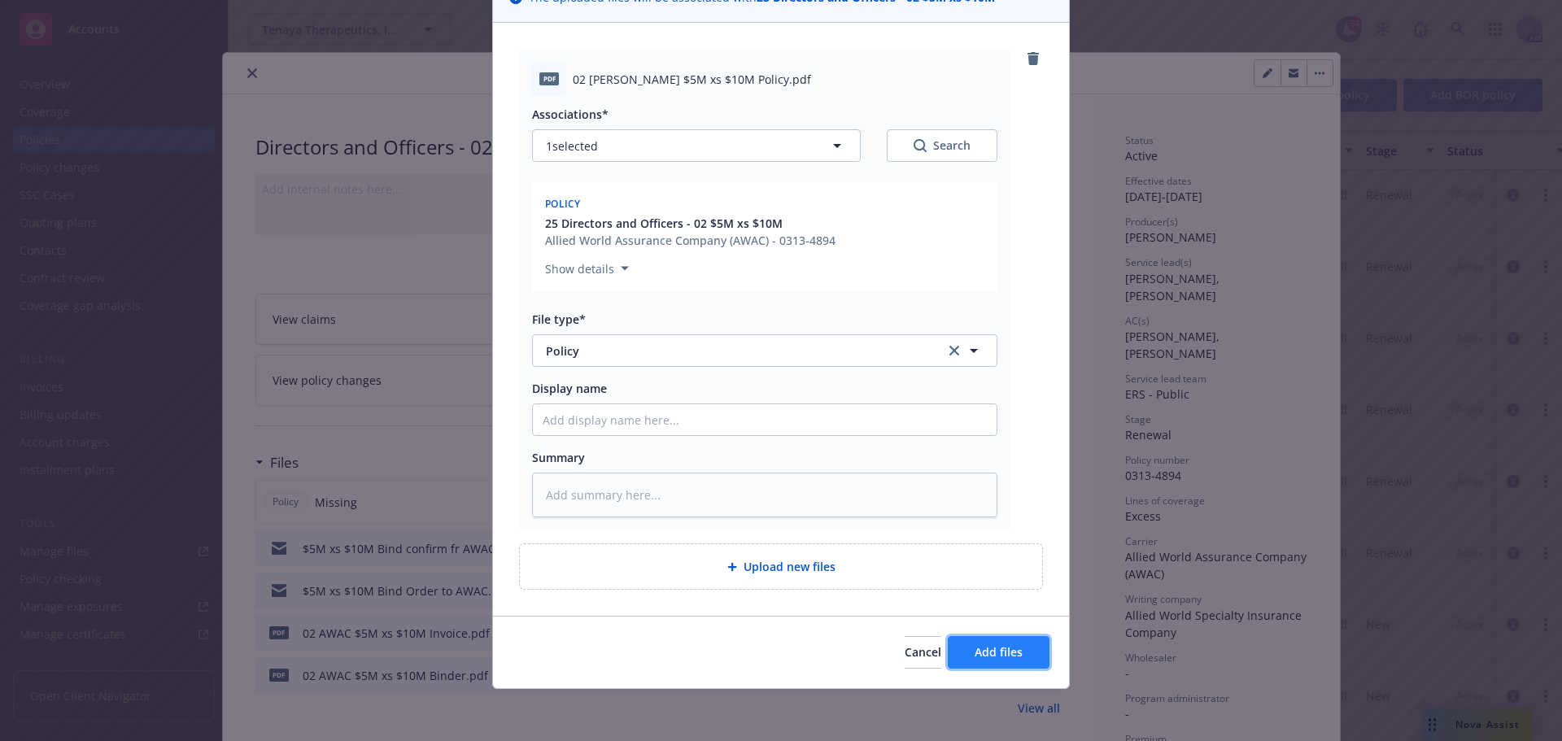
click at [998, 641] on button "Add files" at bounding box center [999, 652] width 102 height 33
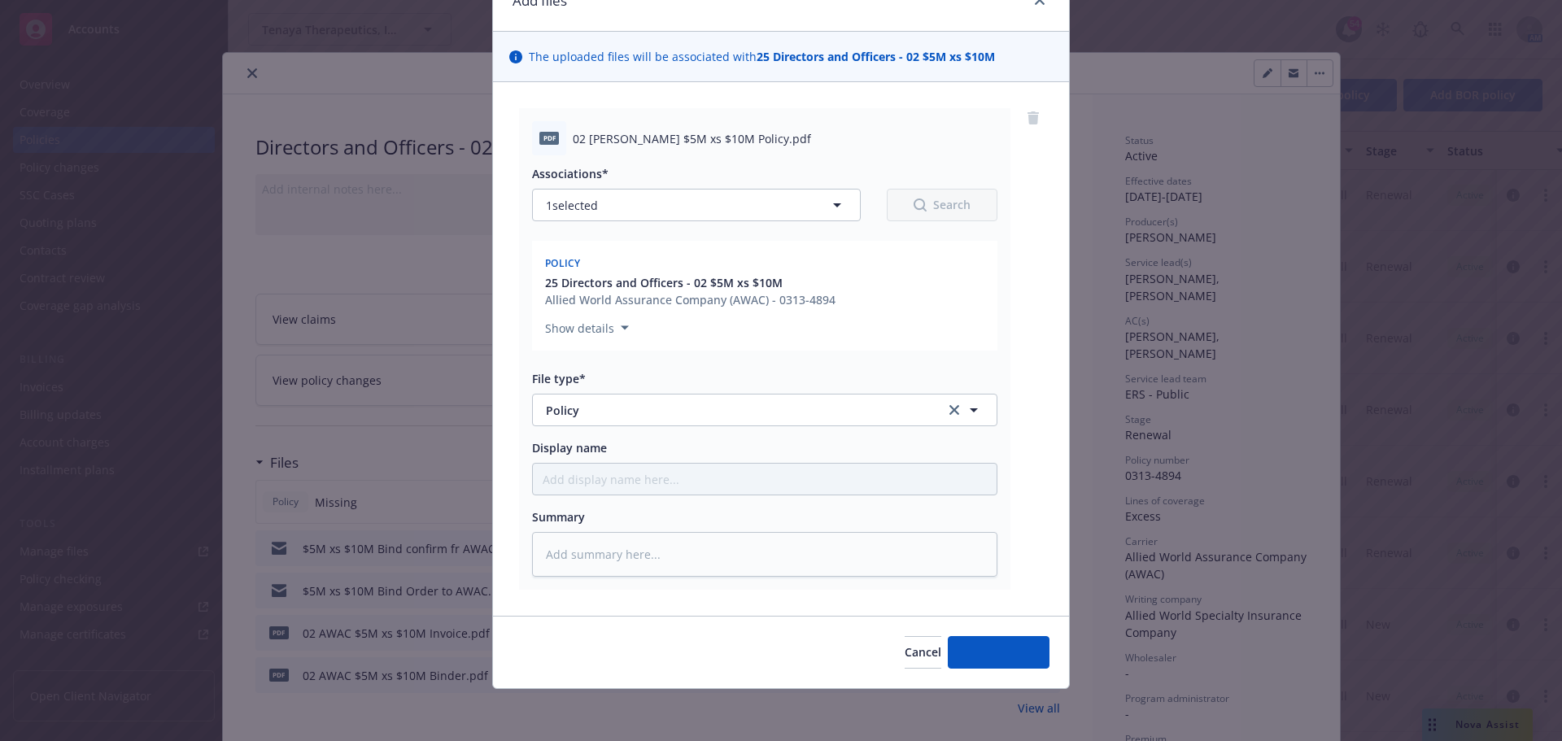
scroll to position [82, 0]
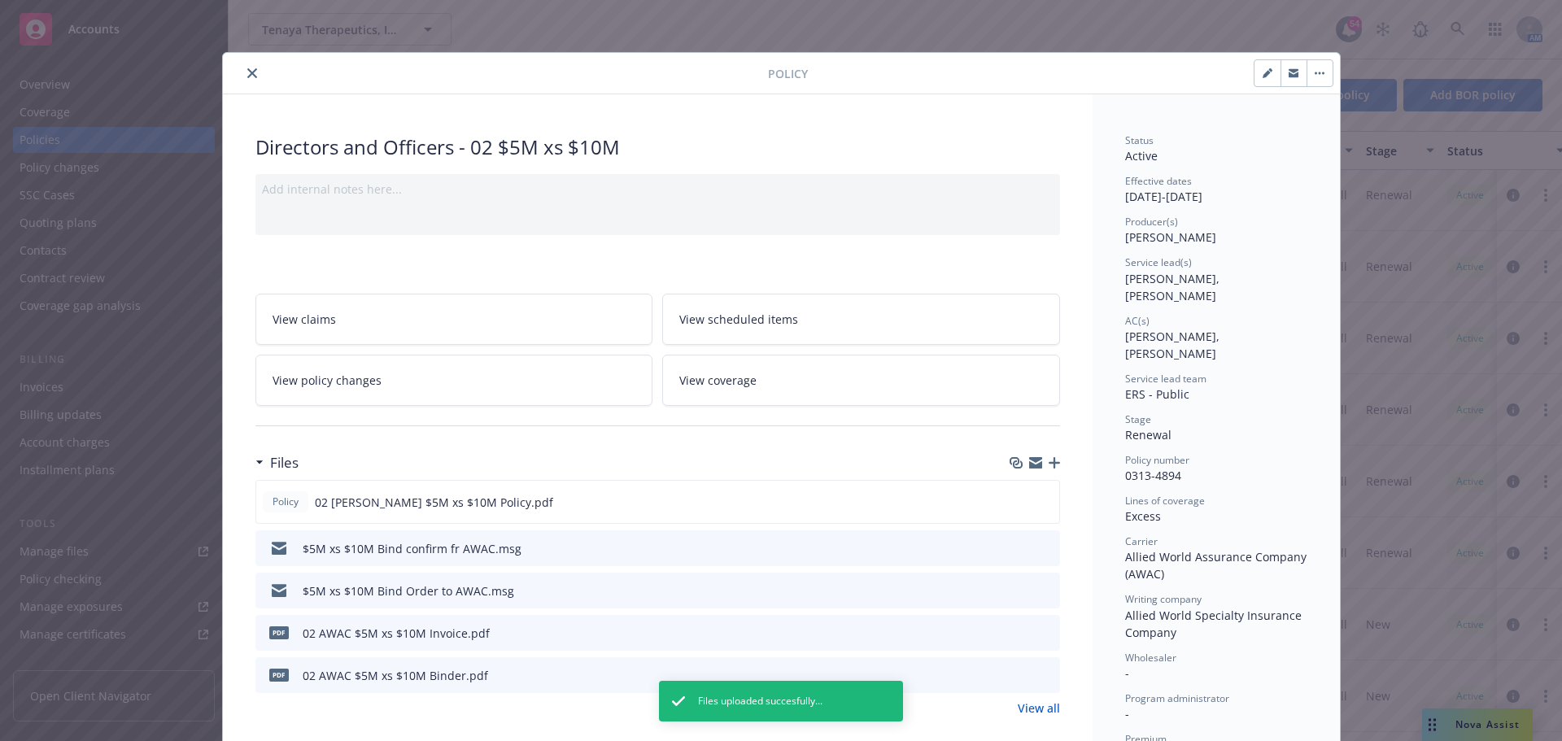
click at [242, 81] on button "close" at bounding box center [252, 73] width 20 height 20
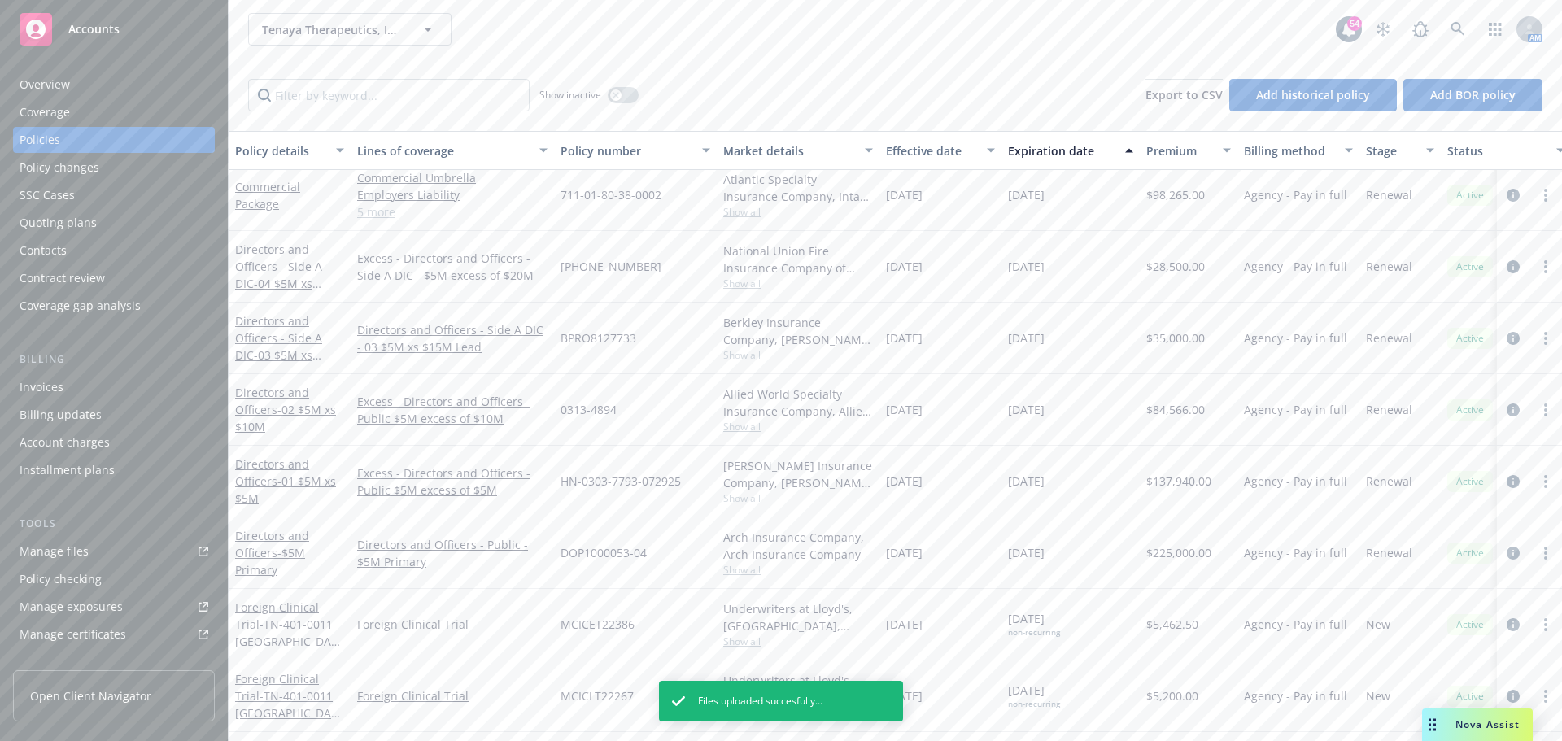
click at [280, 472] on div "Directors and Officers - 01 $5M xs $5M" at bounding box center [289, 480] width 109 height 51
click at [278, 464] on link "Directors and Officers - 01 $5M xs $5M" at bounding box center [285, 481] width 101 height 50
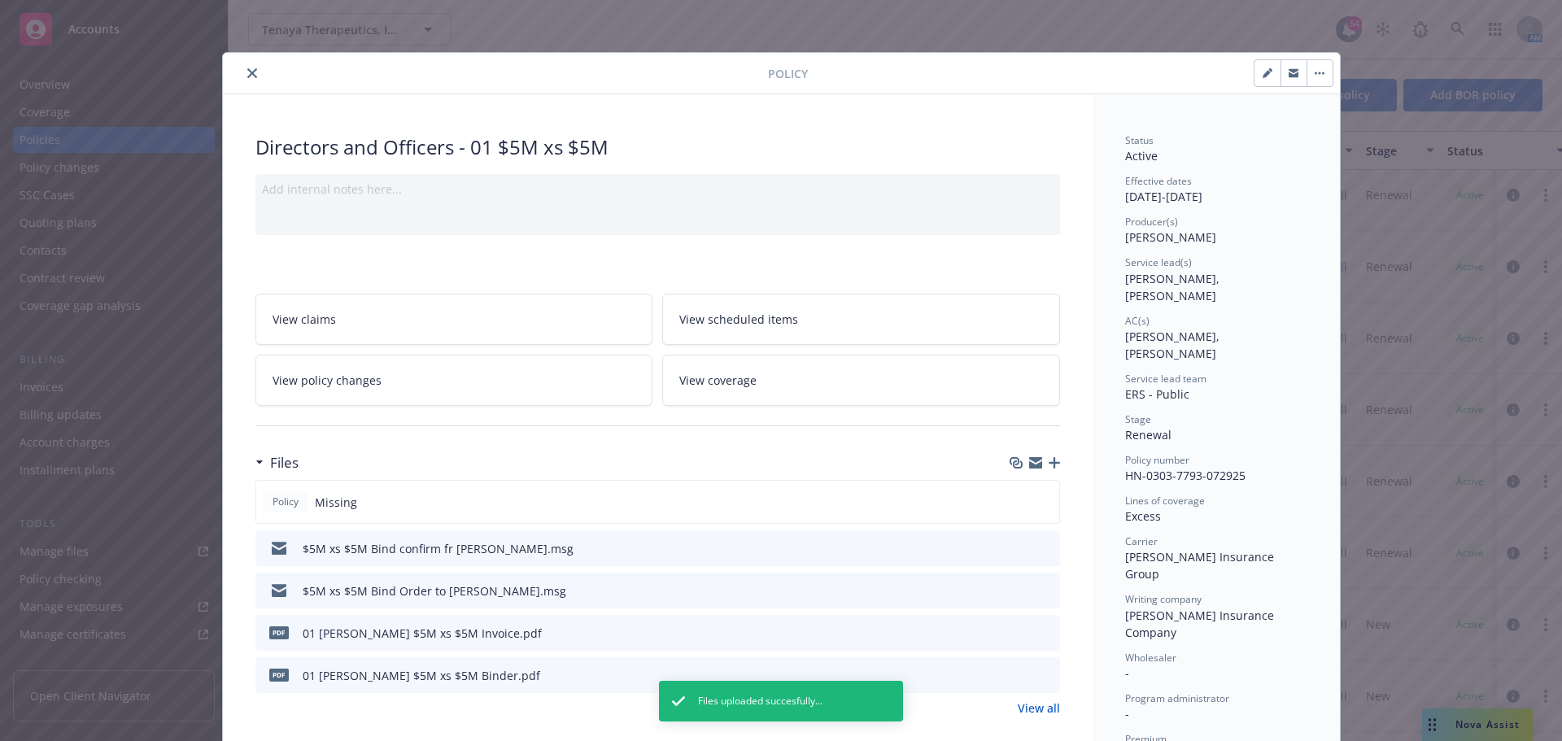
click at [1048, 462] on icon "button" at bounding box center [1053, 462] width 11 height 11
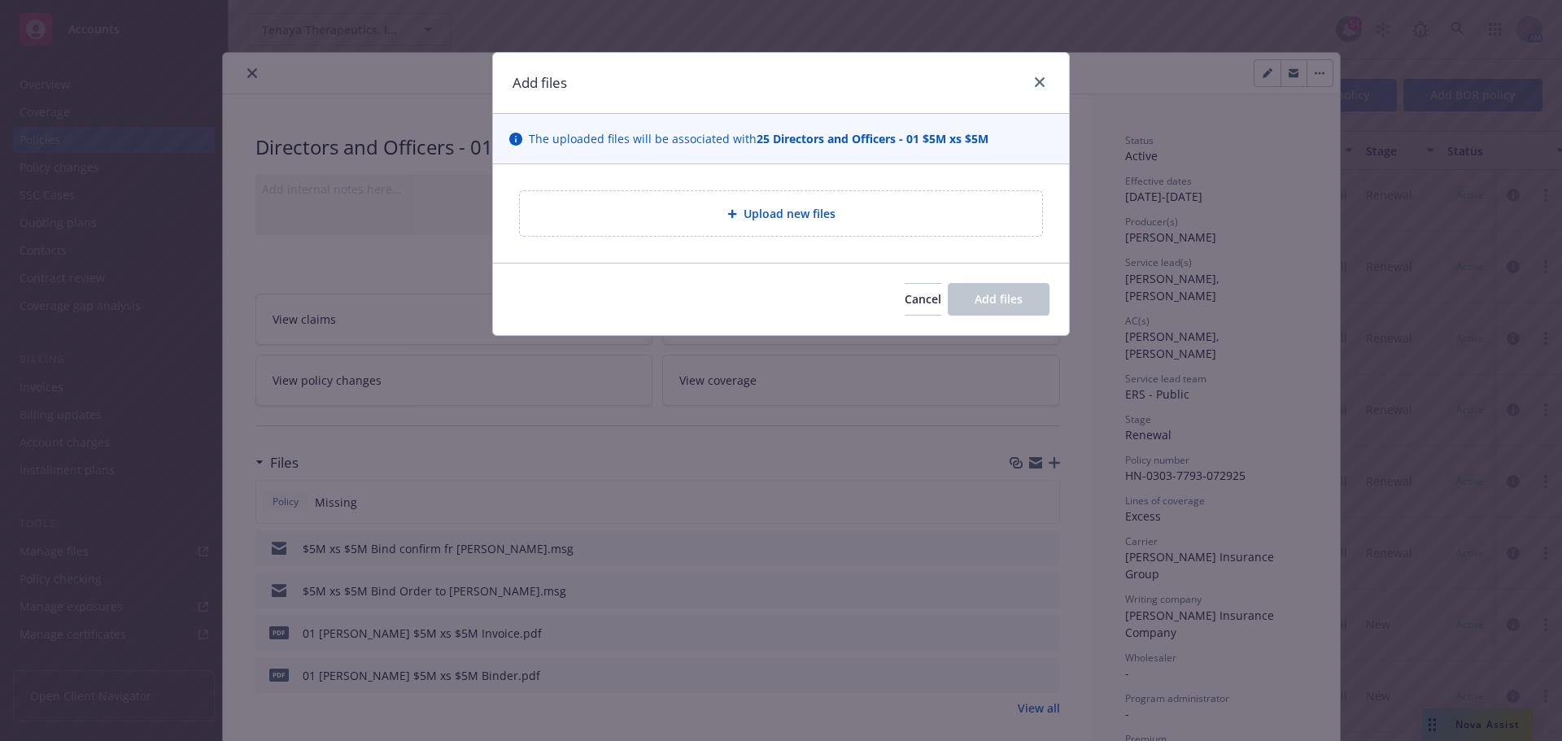
type textarea "x"
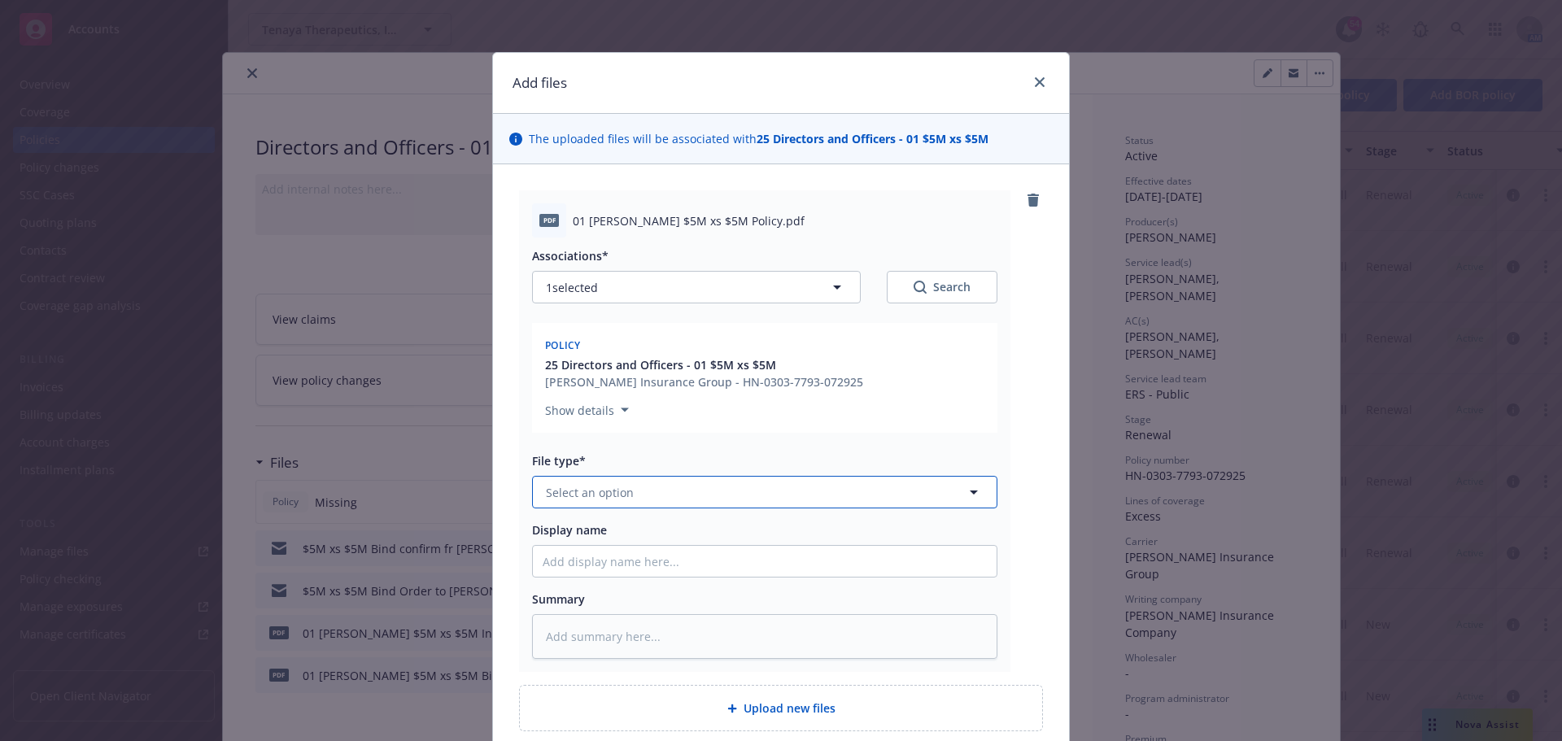
click at [733, 495] on button "Select an option" at bounding box center [764, 492] width 465 height 33
type input "po"
click at [665, 527] on div "Policy" at bounding box center [764, 537] width 444 height 24
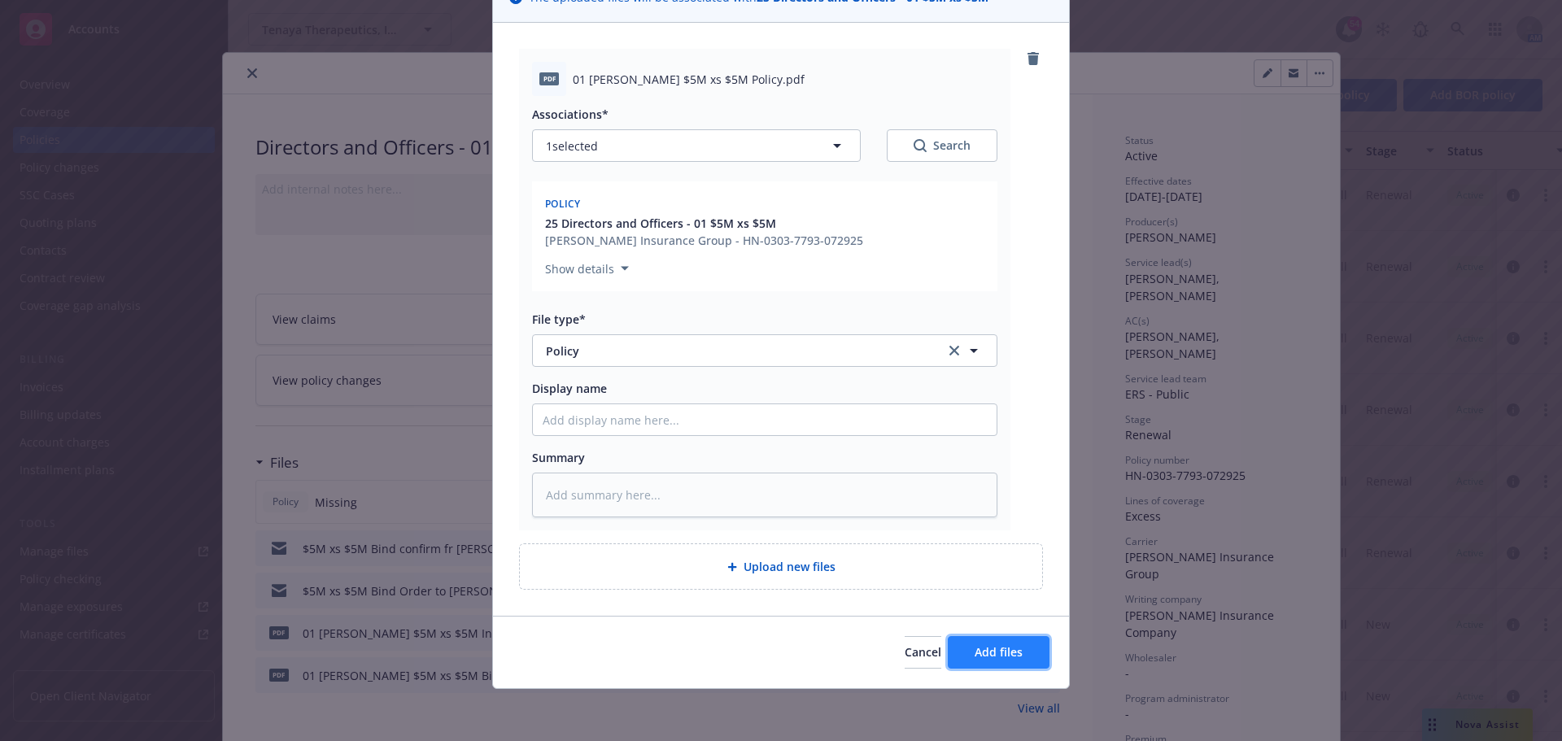
click at [1014, 651] on span "Add files" at bounding box center [998, 651] width 48 height 15
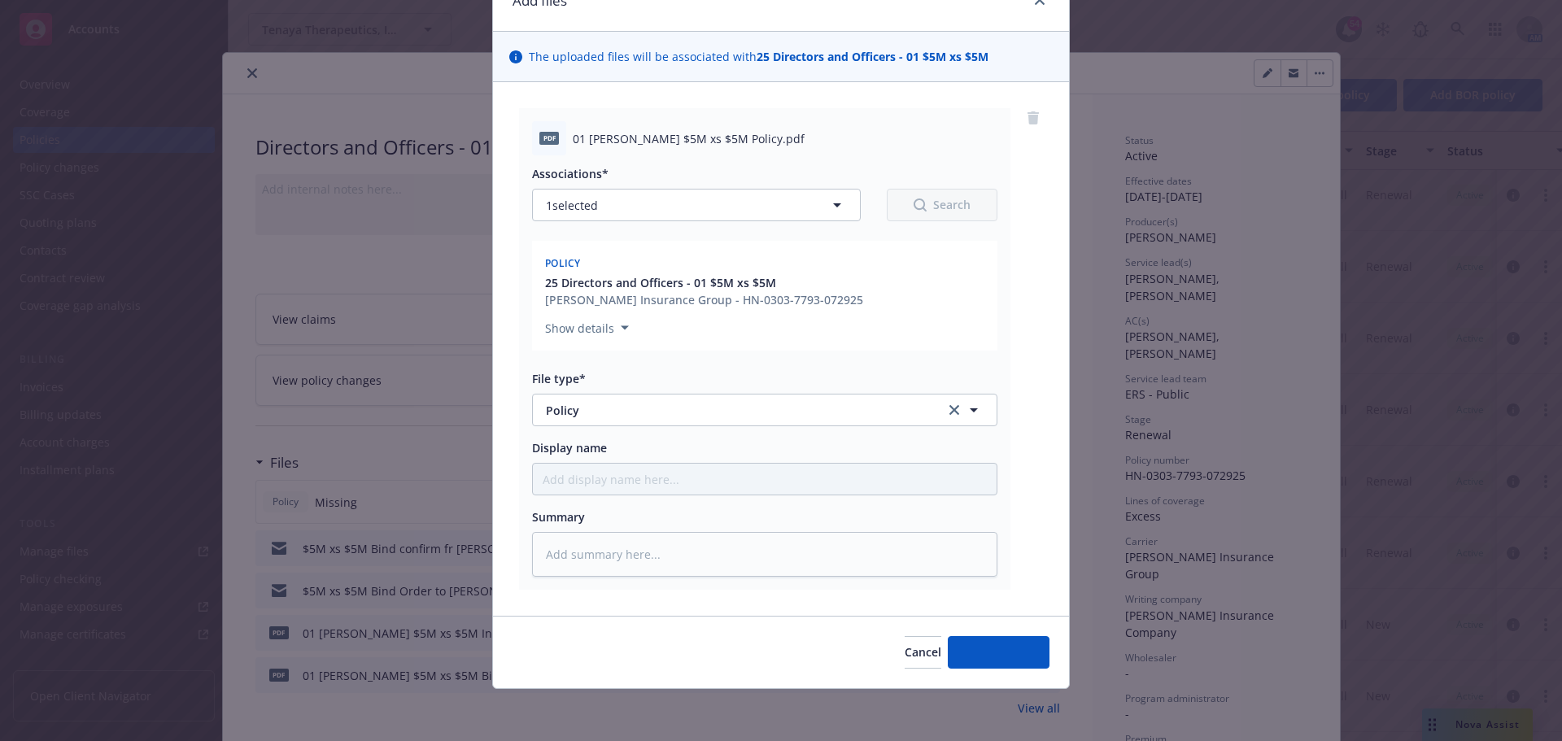
scroll to position [82, 0]
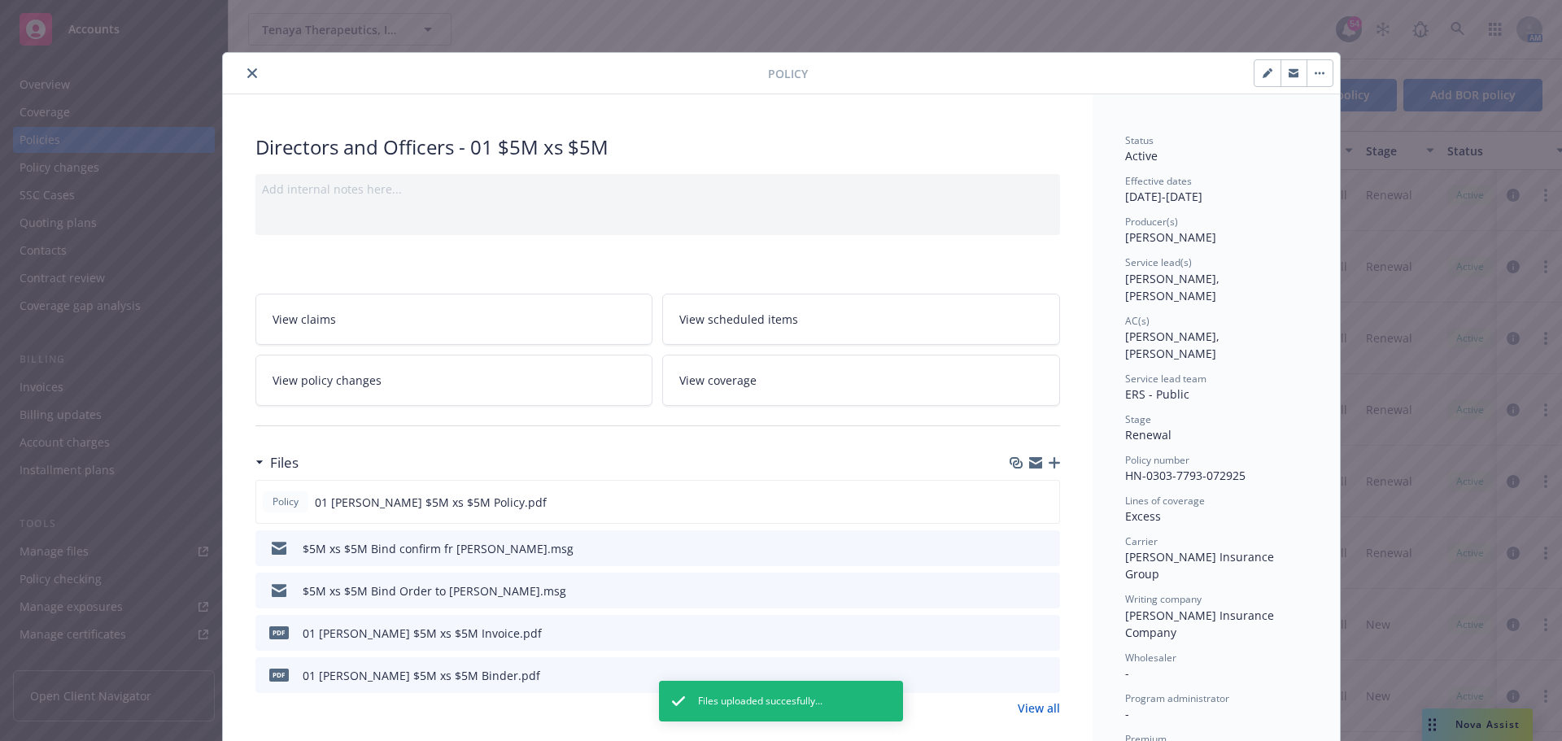
click at [242, 72] on button "close" at bounding box center [252, 73] width 20 height 20
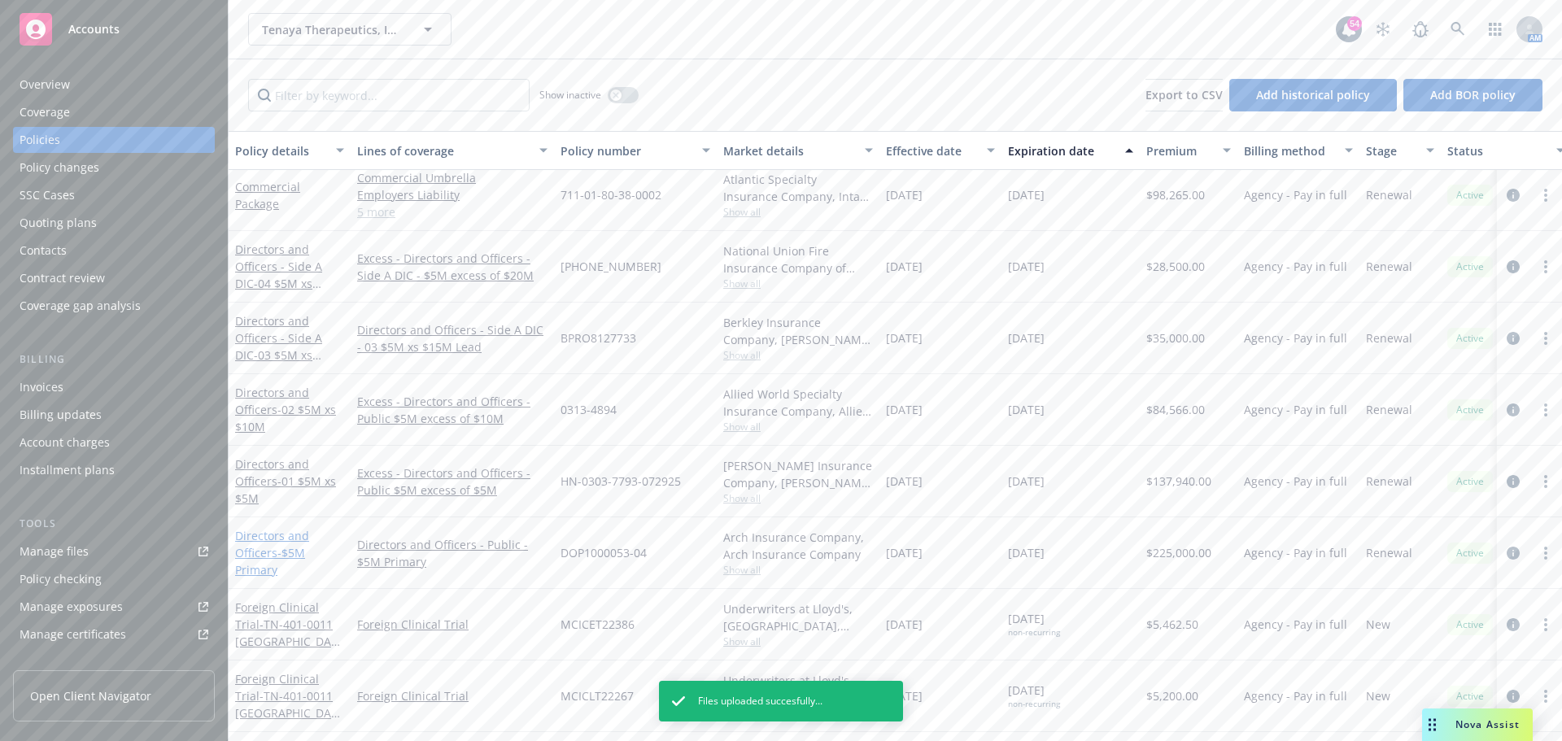
click at [283, 547] on span "- $5M Primary" at bounding box center [270, 561] width 70 height 33
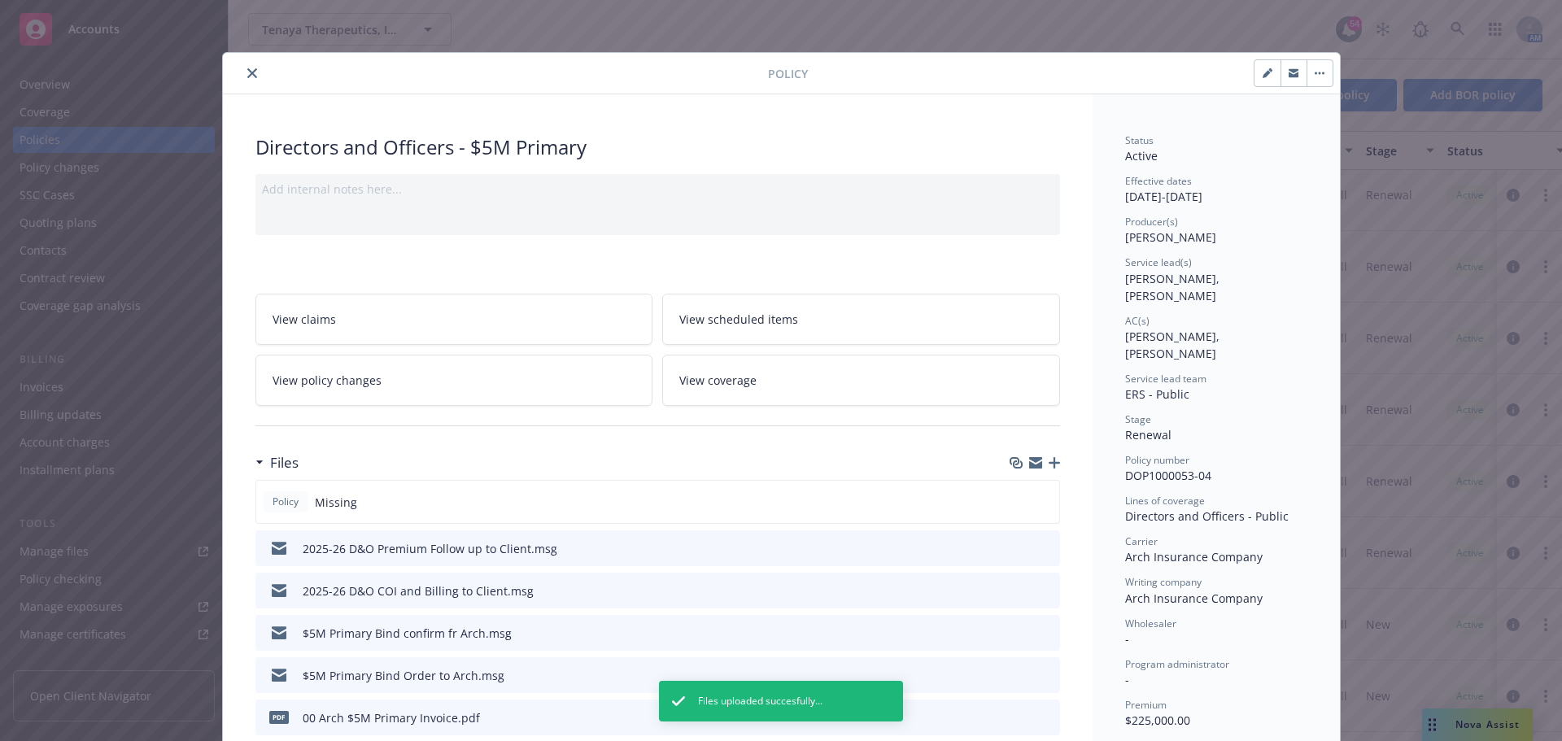
click at [1049, 461] on icon "button" at bounding box center [1053, 462] width 11 height 11
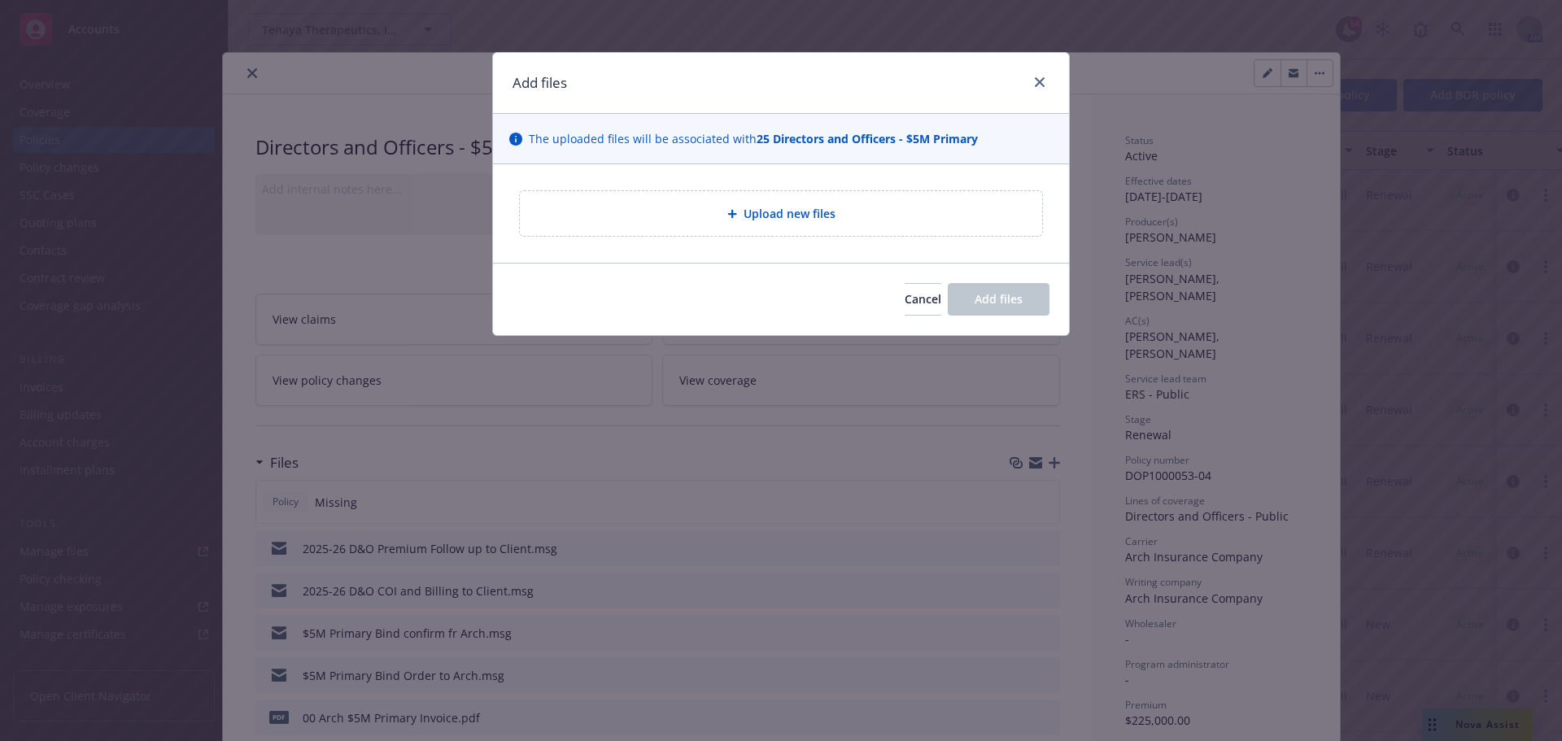
type textarea "x"
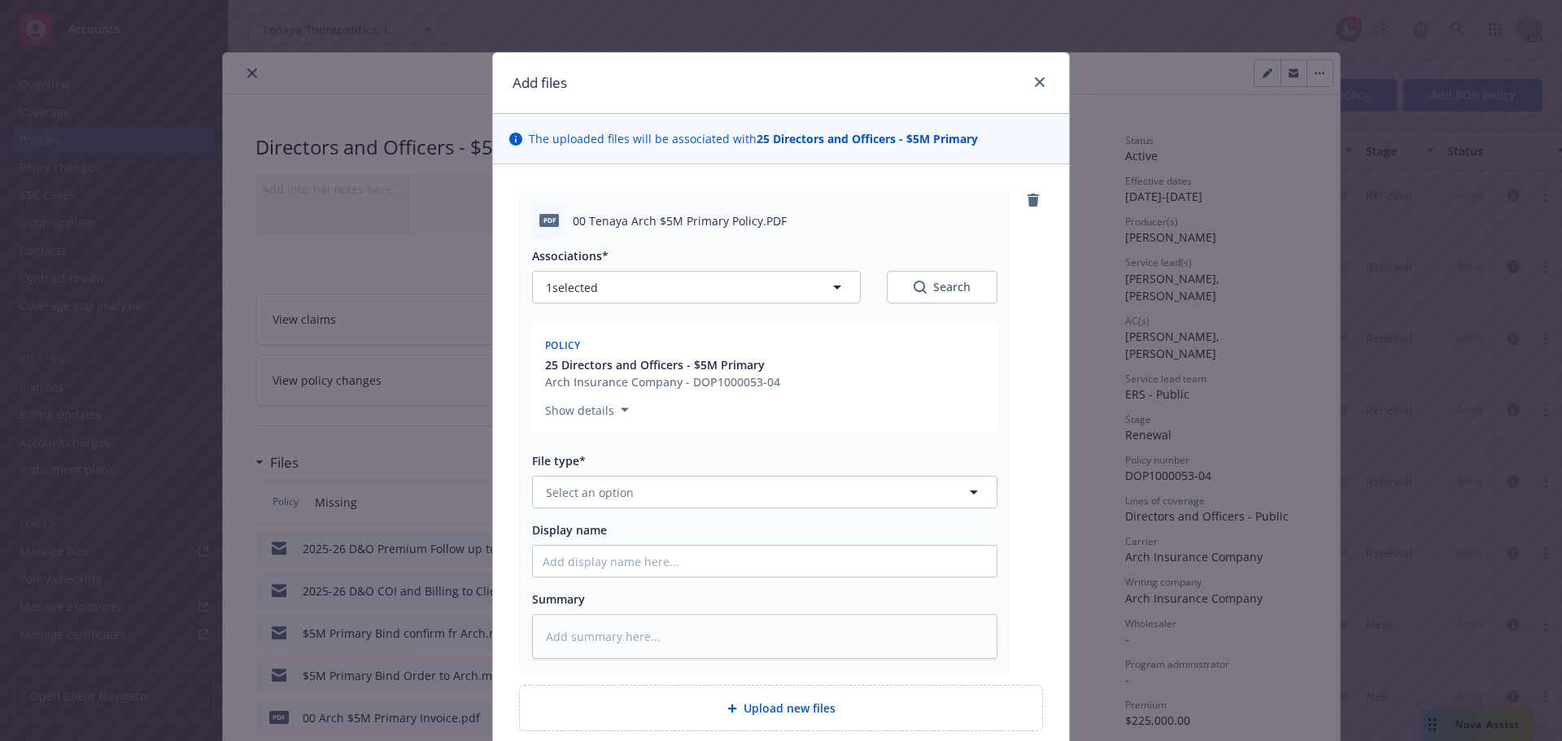
click at [777, 474] on div "File type* Select an option" at bounding box center [764, 480] width 465 height 56
click at [775, 490] on button "Select an option" at bounding box center [764, 492] width 465 height 33
type input "po"
click at [642, 547] on div "Policy" at bounding box center [764, 537] width 444 height 24
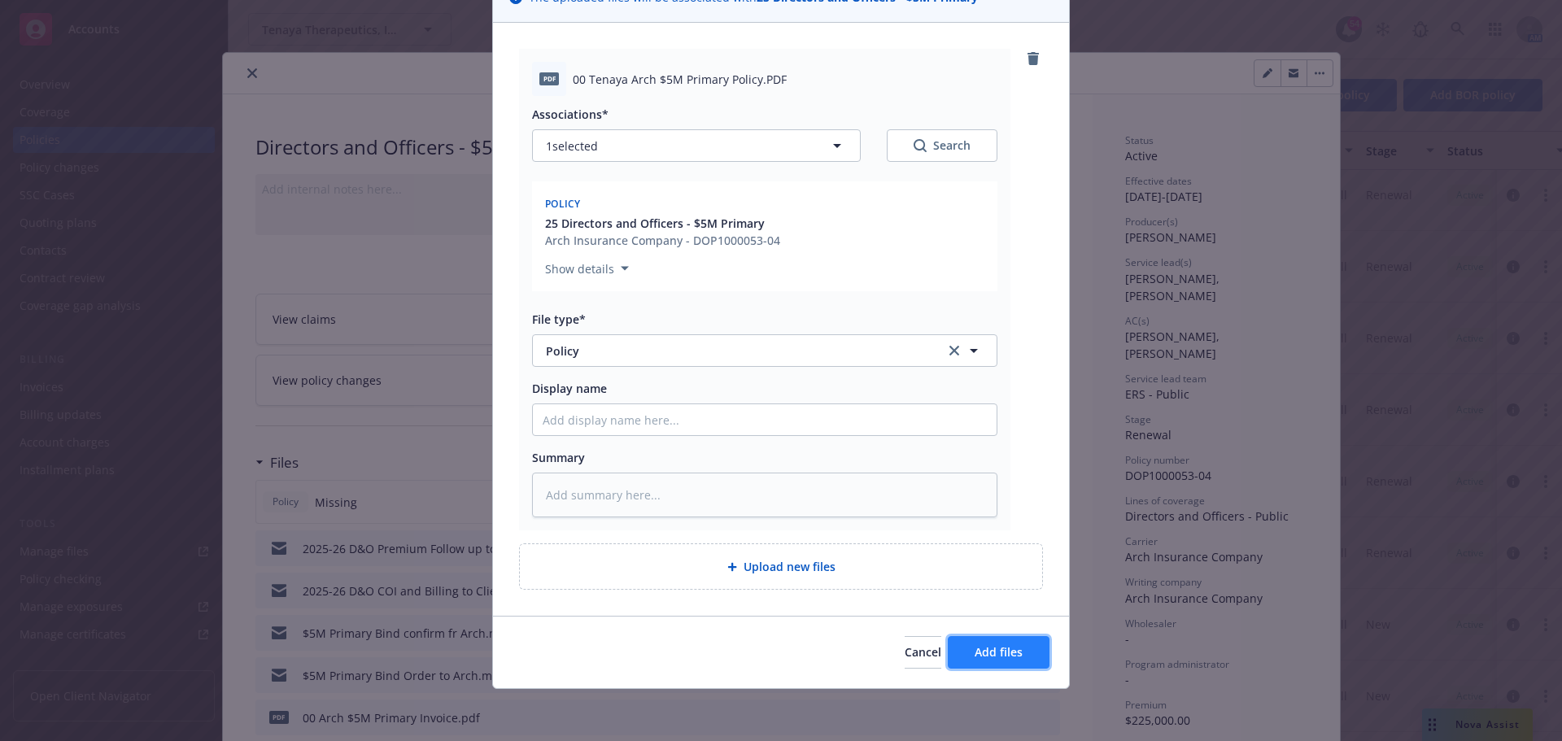
click at [986, 658] on span "Add files" at bounding box center [998, 651] width 48 height 15
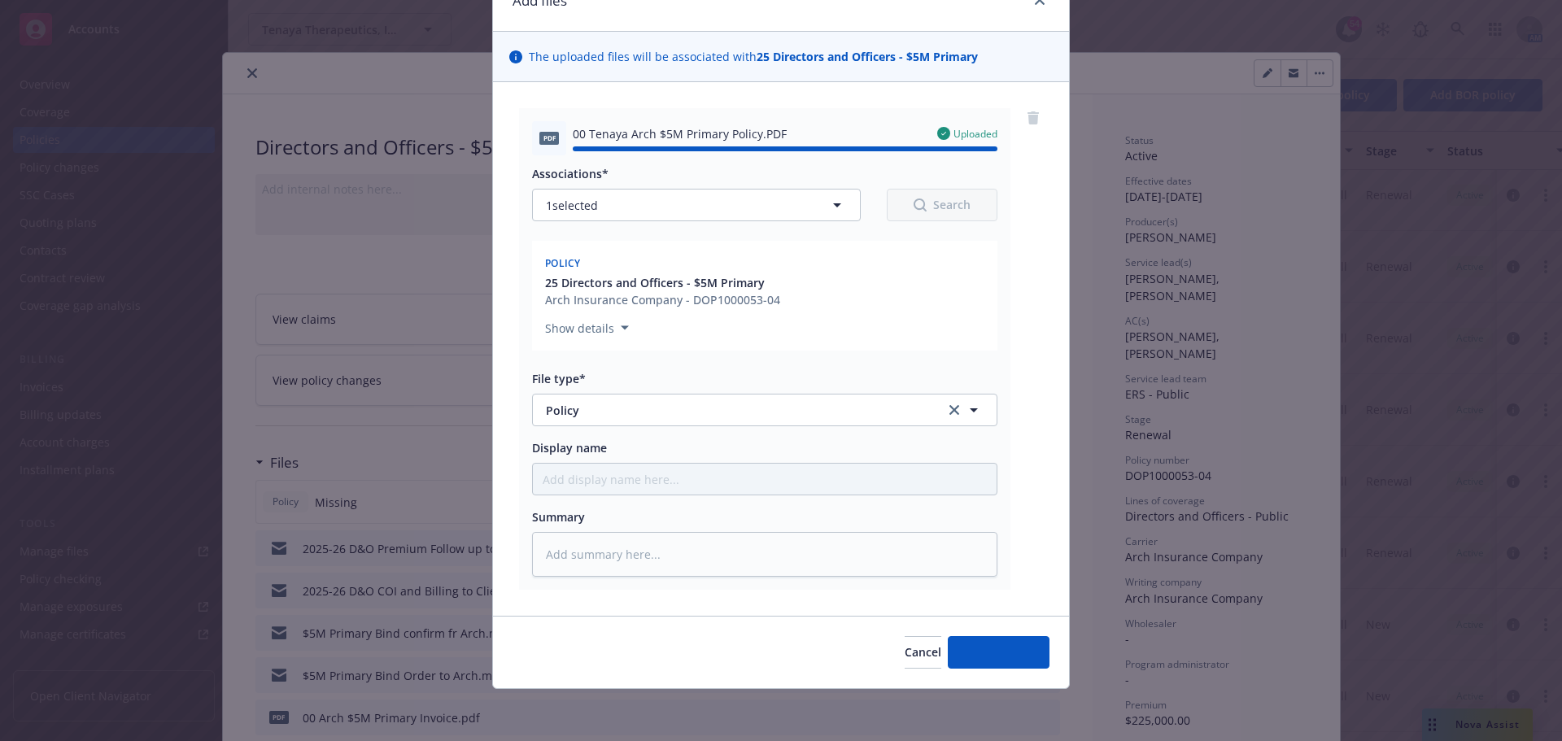
type textarea "x"
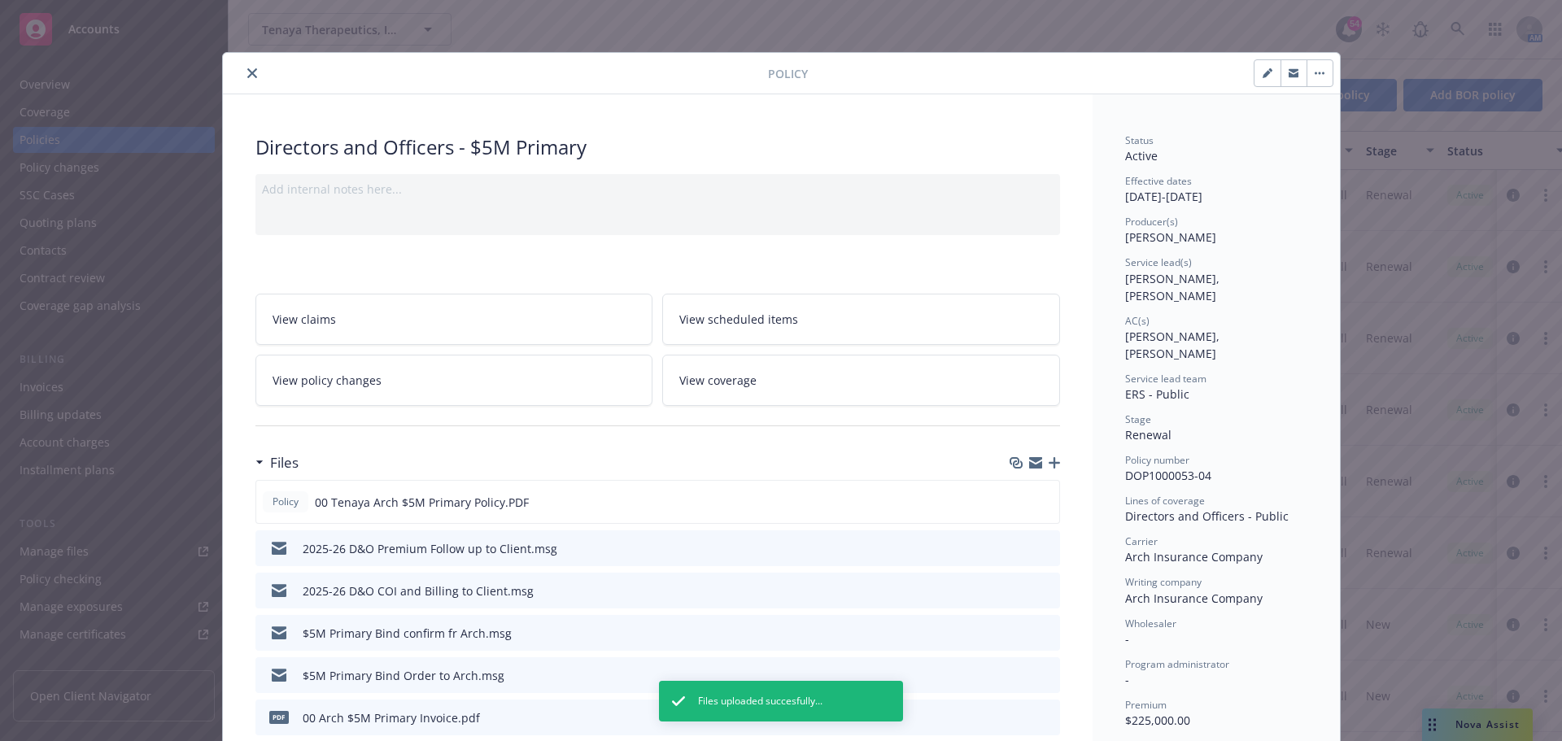
click at [247, 71] on icon "close" at bounding box center [252, 73] width 10 height 10
